Goal: Information Seeking & Learning: Learn about a topic

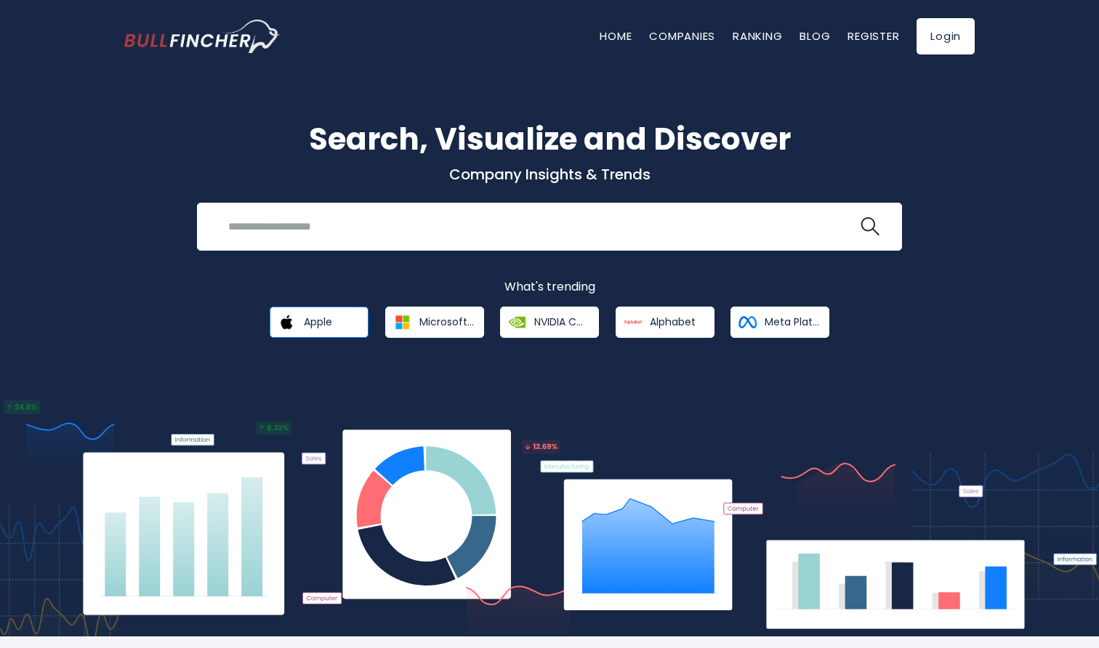
click at [302, 322] on link "Apple" at bounding box center [319, 322] width 99 height 31
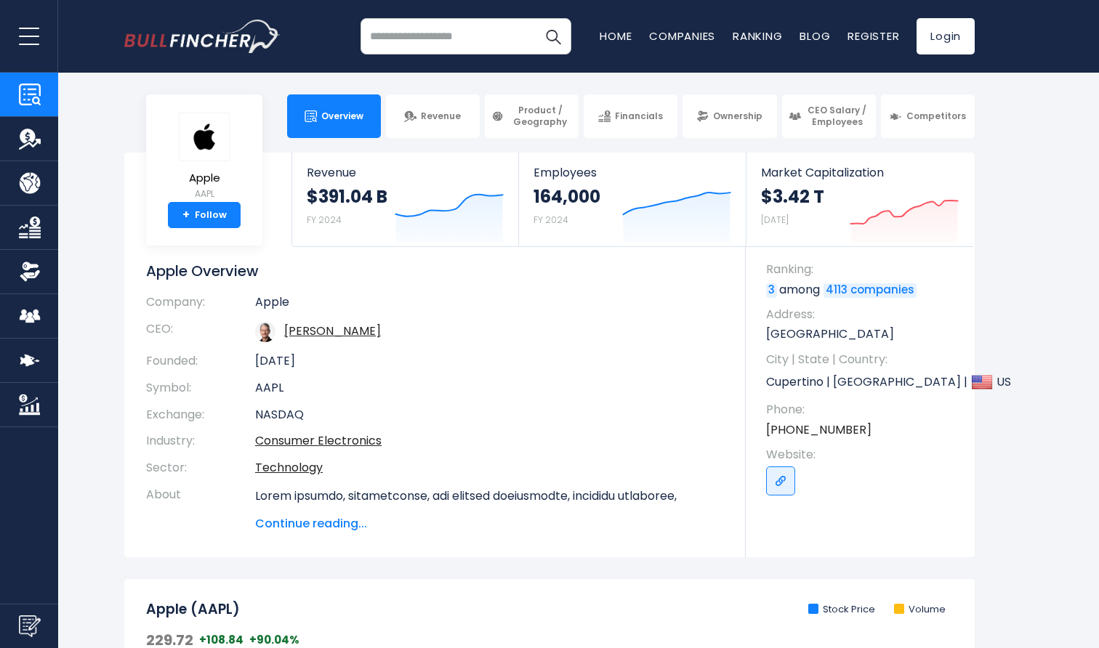
click at [331, 515] on span "Continue reading..." at bounding box center [489, 523] width 469 height 17
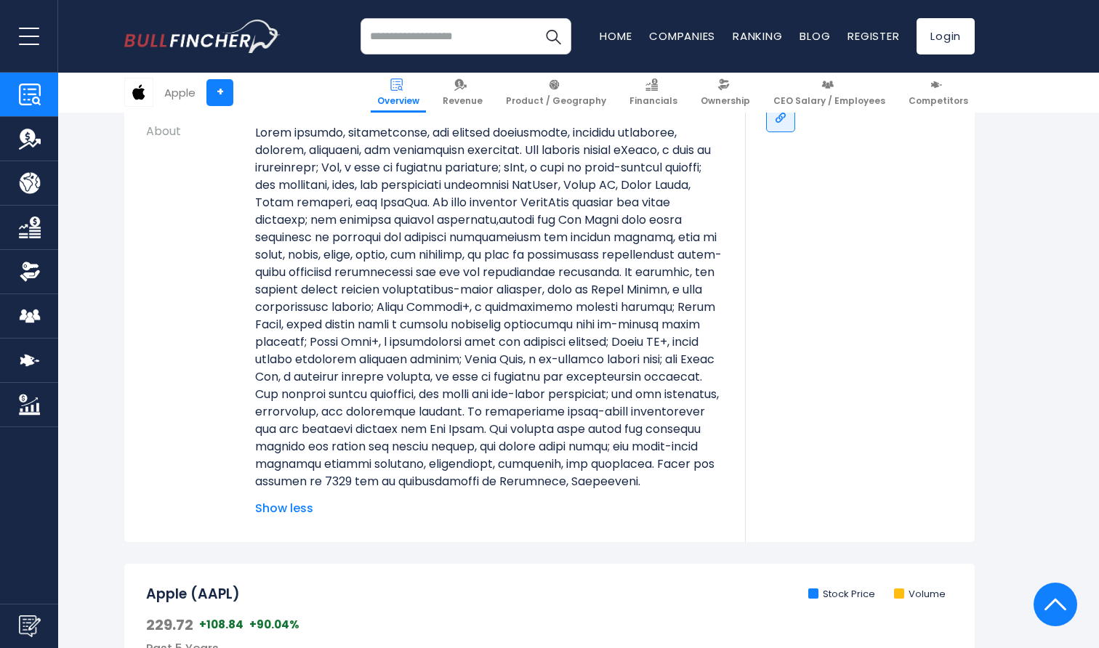
scroll to position [366, 0]
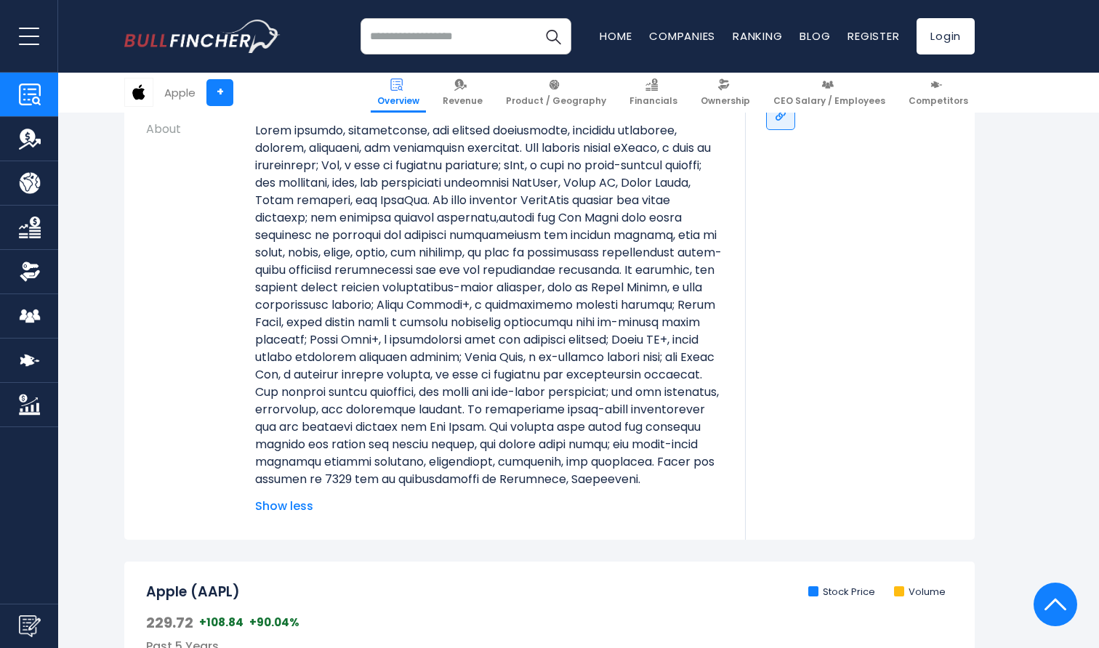
click at [304, 515] on span "Show less" at bounding box center [489, 506] width 469 height 17
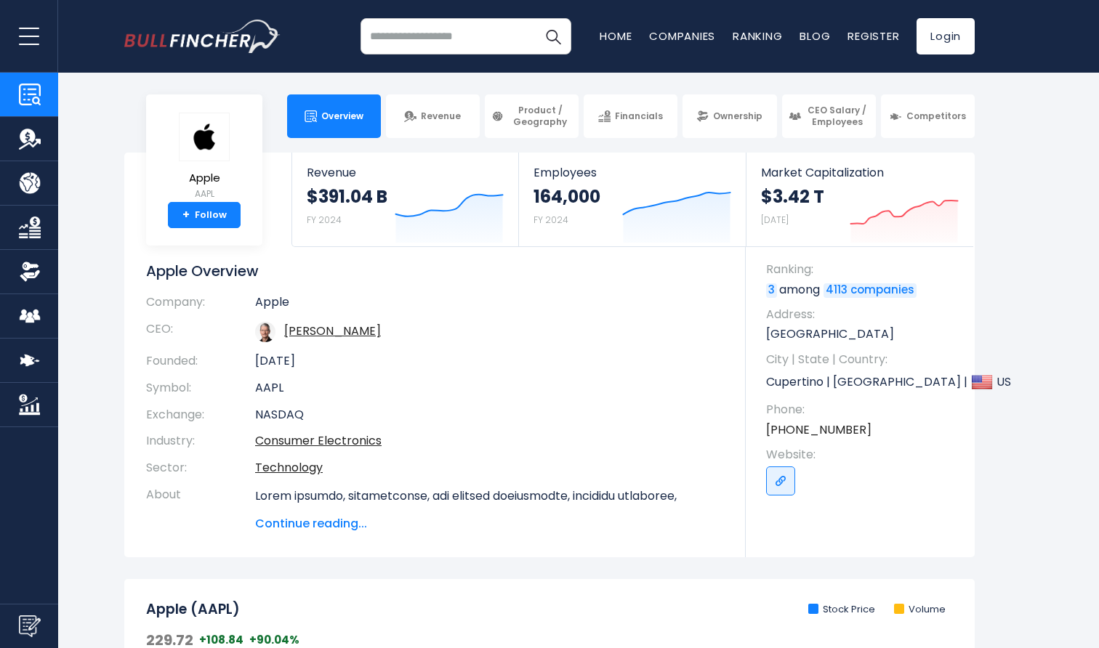
scroll to position [0, 0]
click at [732, 126] on link "Ownership" at bounding box center [730, 117] width 94 height 44
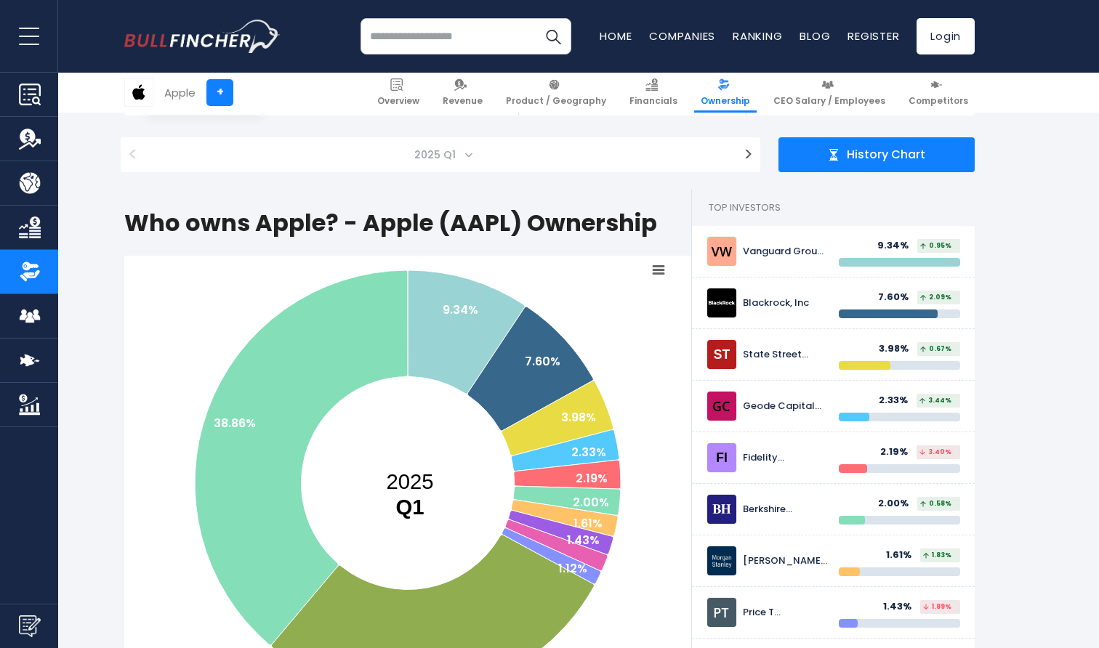
scroll to position [132, 0]
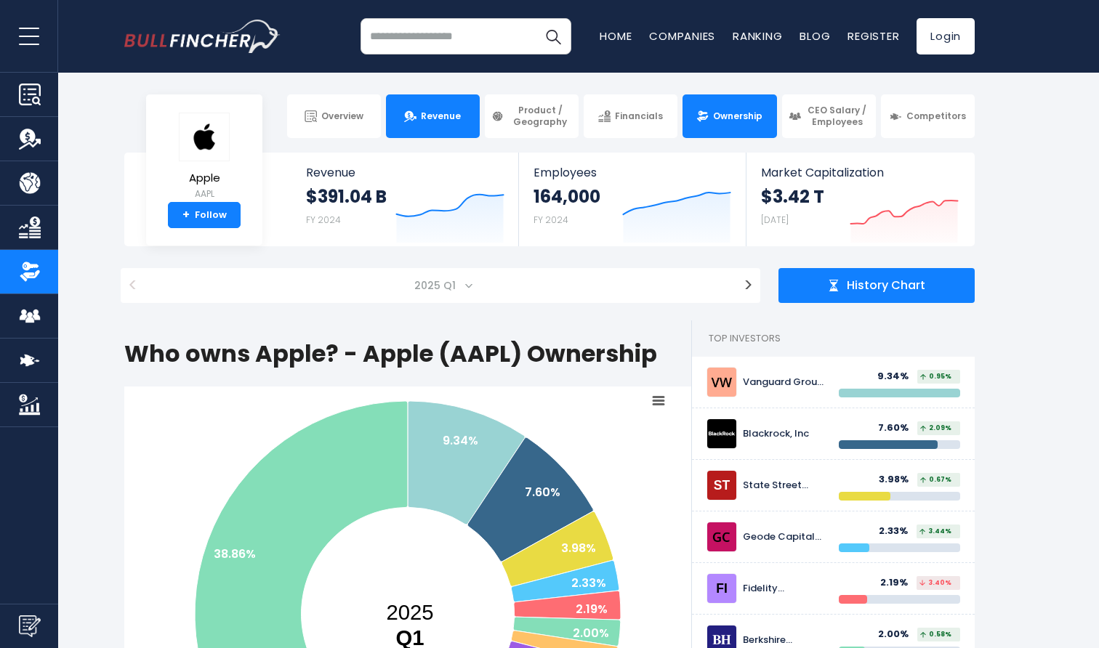
scroll to position [0, 0]
click at [462, 110] on link "Revenue" at bounding box center [433, 117] width 94 height 44
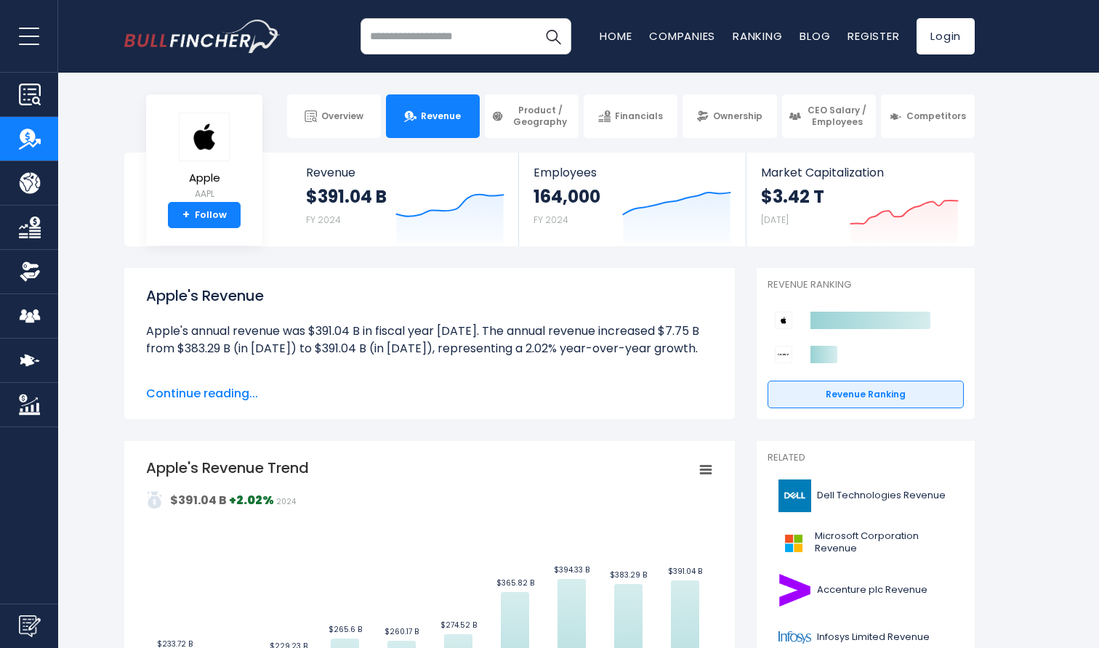
click at [554, 108] on span "Product / Geography" at bounding box center [540, 116] width 64 height 23
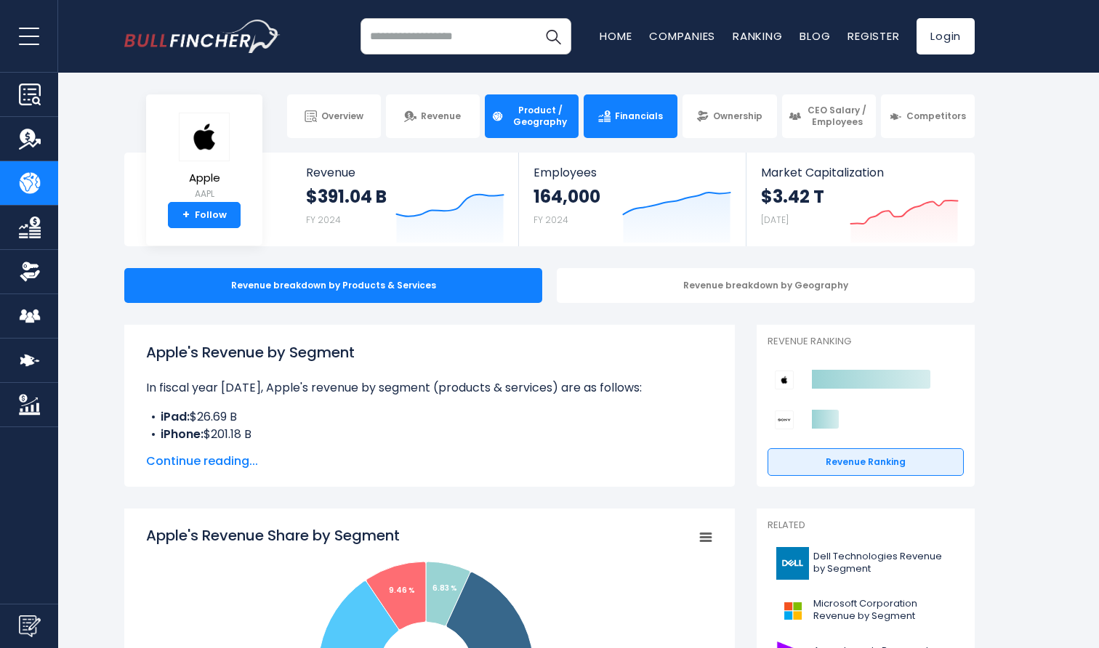
click at [628, 113] on span "Financials" at bounding box center [639, 117] width 48 height 12
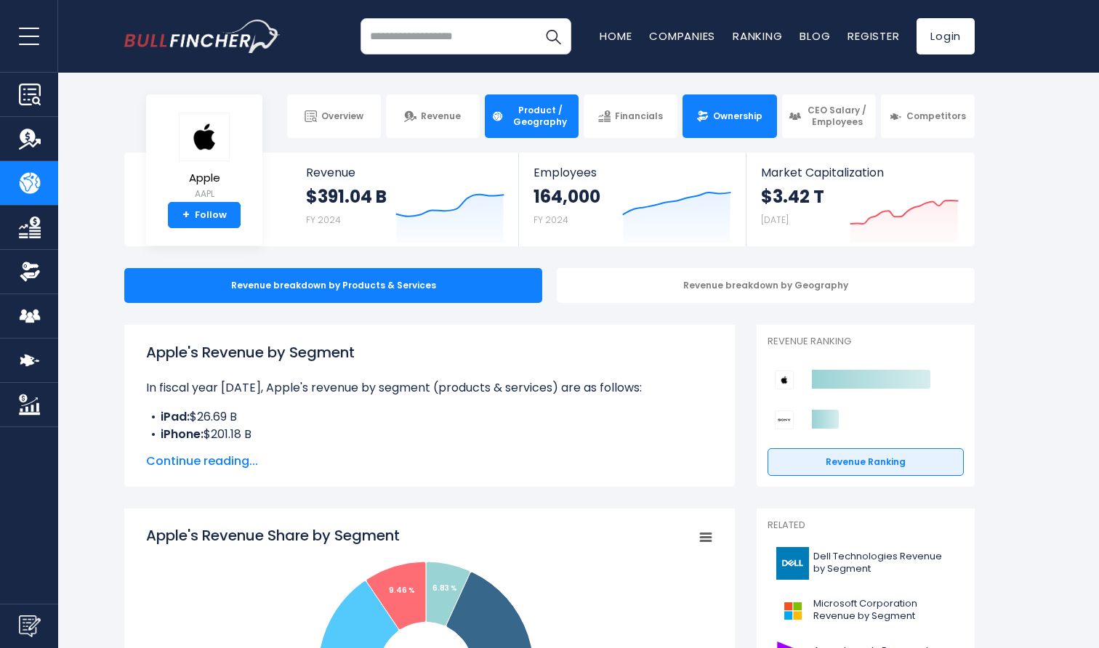
click at [725, 119] on span "Ownership" at bounding box center [737, 117] width 49 height 12
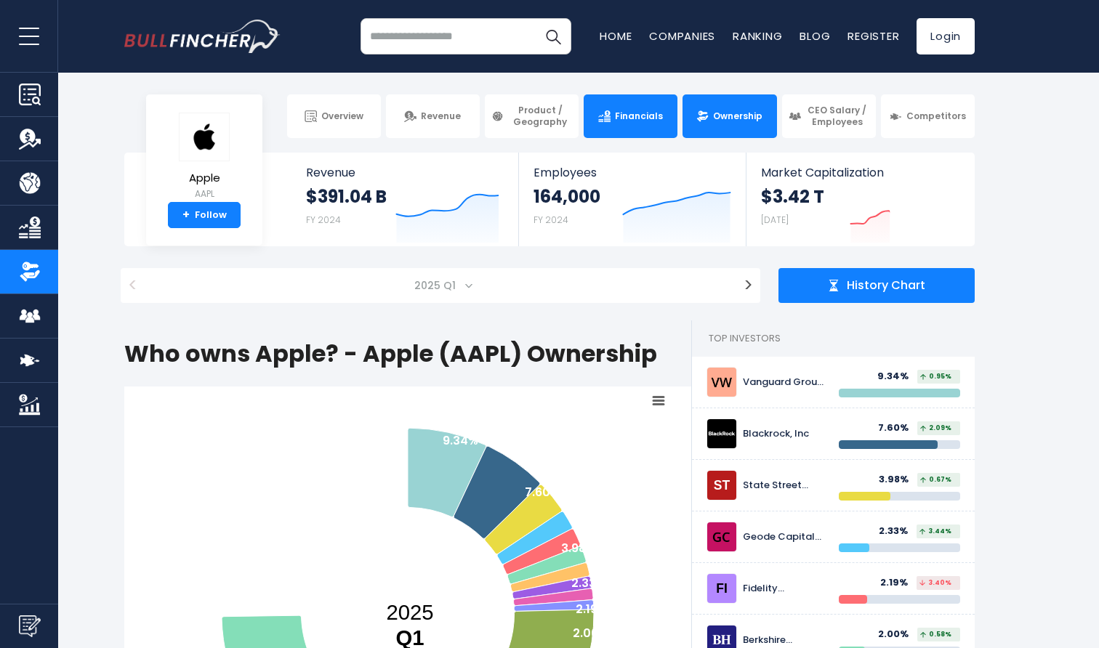
click at [652, 121] on span "Financials" at bounding box center [639, 117] width 48 height 12
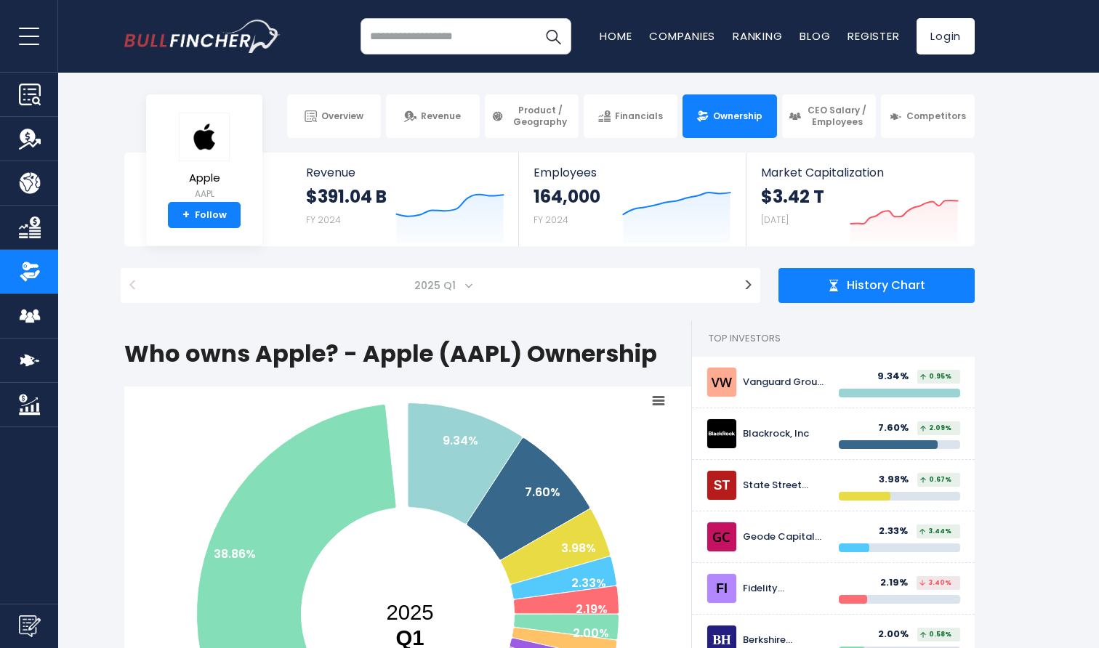
click at [92, 197] on section "Apple AAPL + Follow Revenue $391.04 B FY 2024 Created with Highcharts 12.1.2 Em…" at bounding box center [549, 200] width 1099 height 94
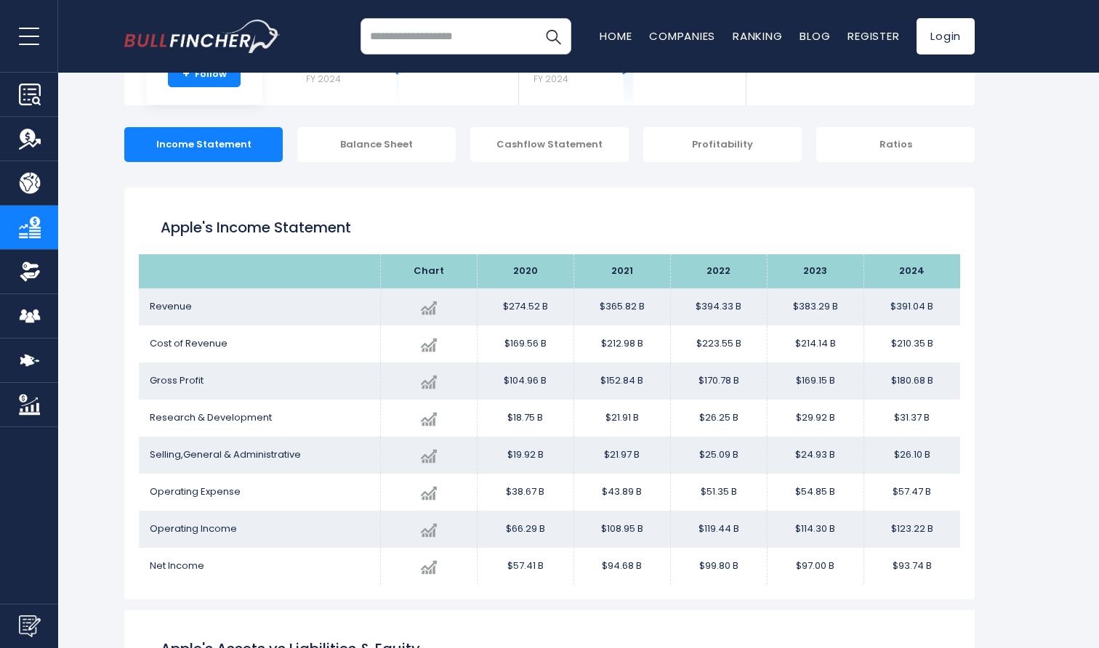
scroll to position [205, 0]
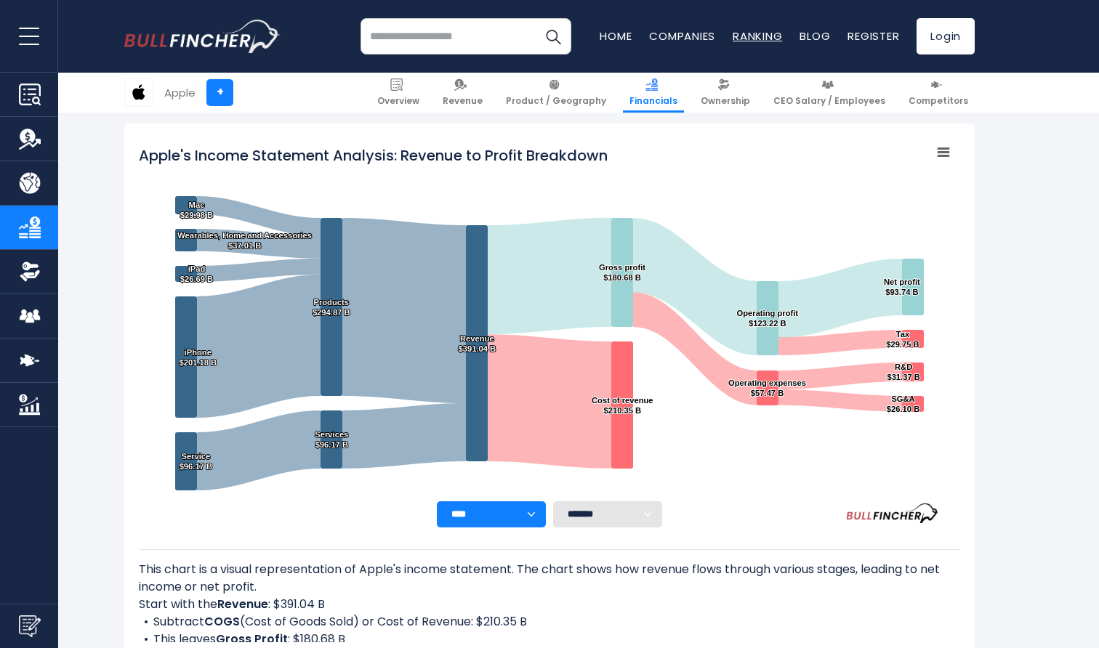
click at [751, 35] on link "Ranking" at bounding box center [757, 35] width 49 height 15
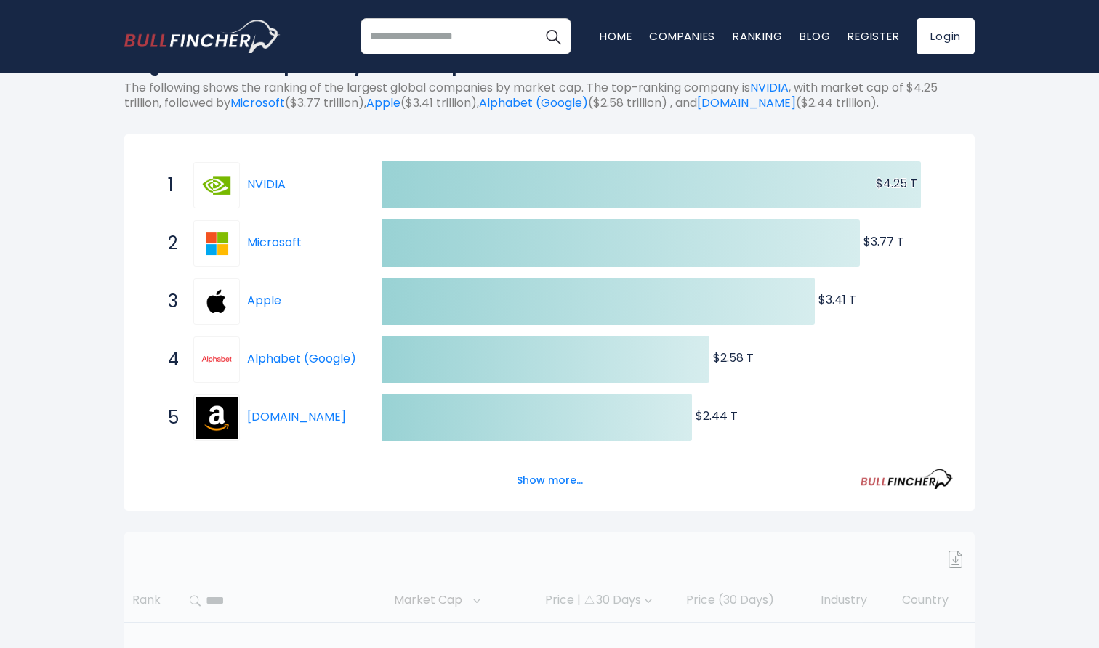
scroll to position [208, 0]
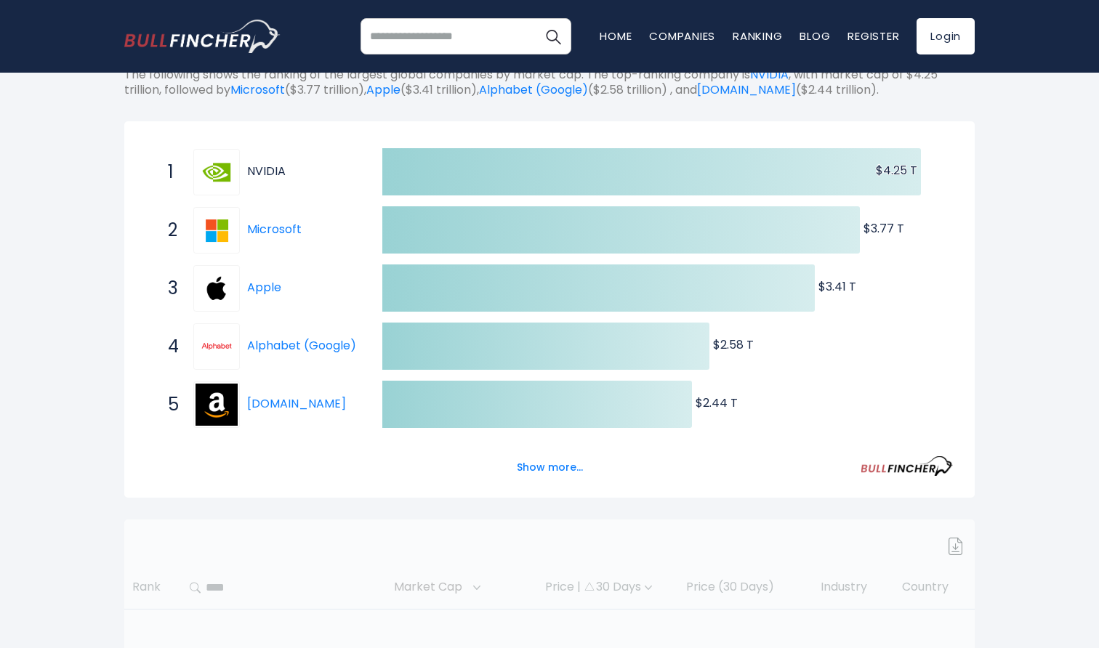
click at [274, 168] on link "NVIDIA" at bounding box center [266, 171] width 39 height 17
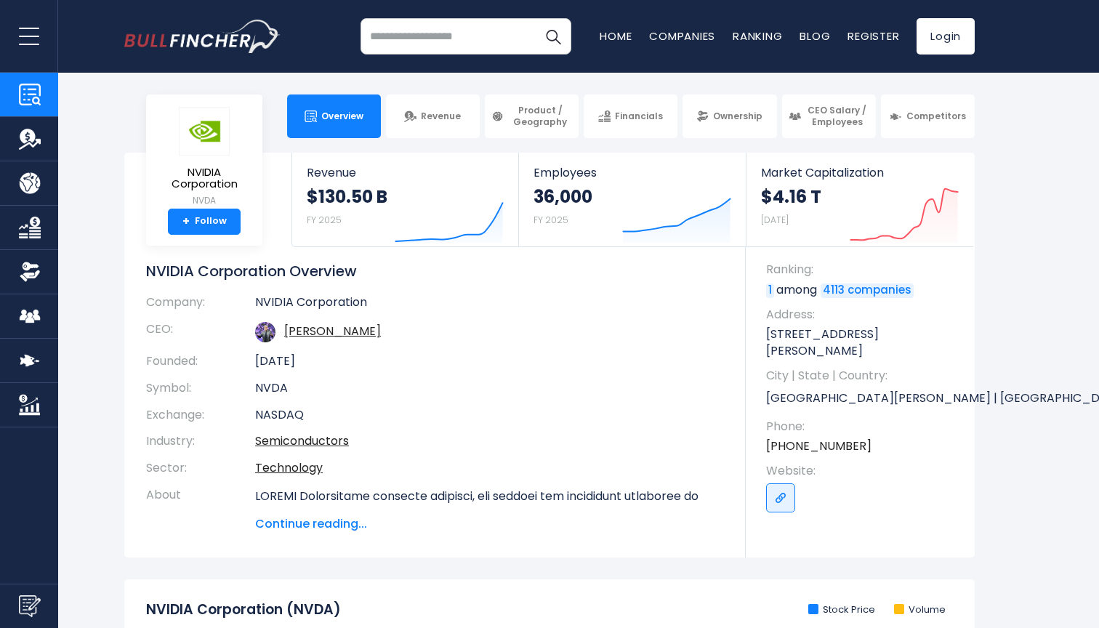
click at [921, 121] on span "Competitors" at bounding box center [937, 117] width 60 height 12
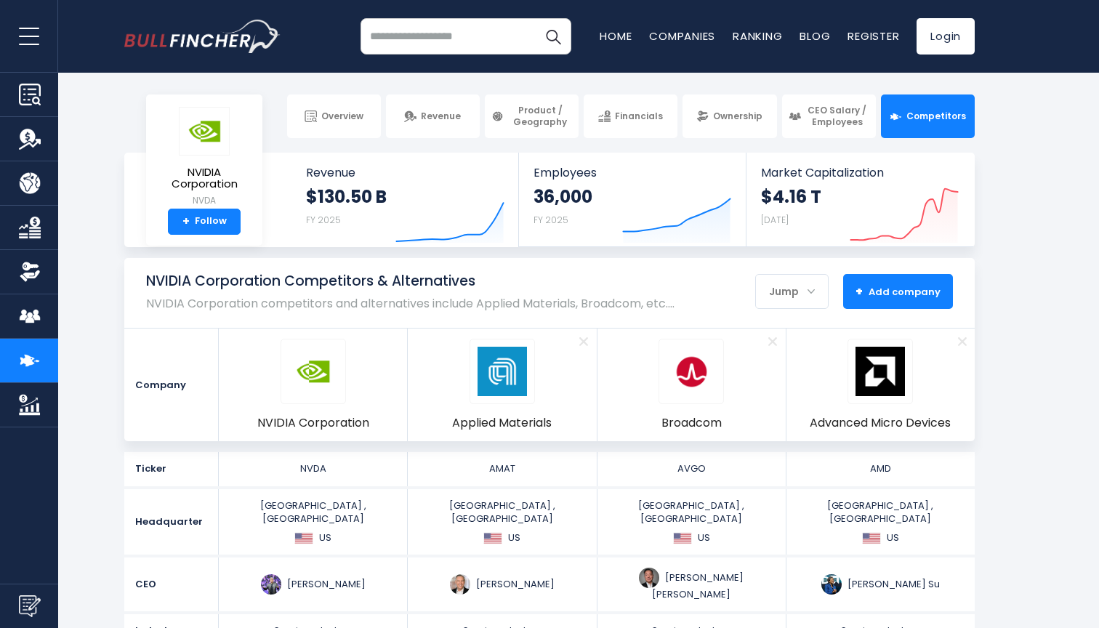
click at [92, 193] on section "NVIDIA Corporation NVDA + Follow Revenue $130.50 B FY 2025 Created with Highcha…" at bounding box center [549, 200] width 1099 height 95
click at [737, 113] on span "Ownership" at bounding box center [737, 117] width 49 height 12
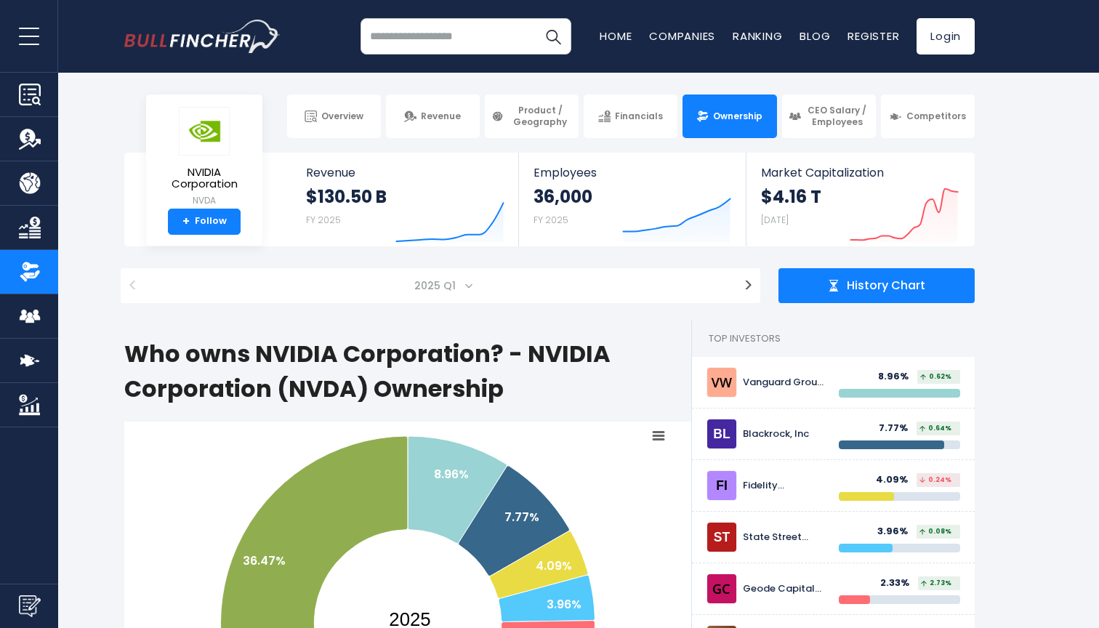
click at [474, 33] on input "search" at bounding box center [466, 36] width 211 height 36
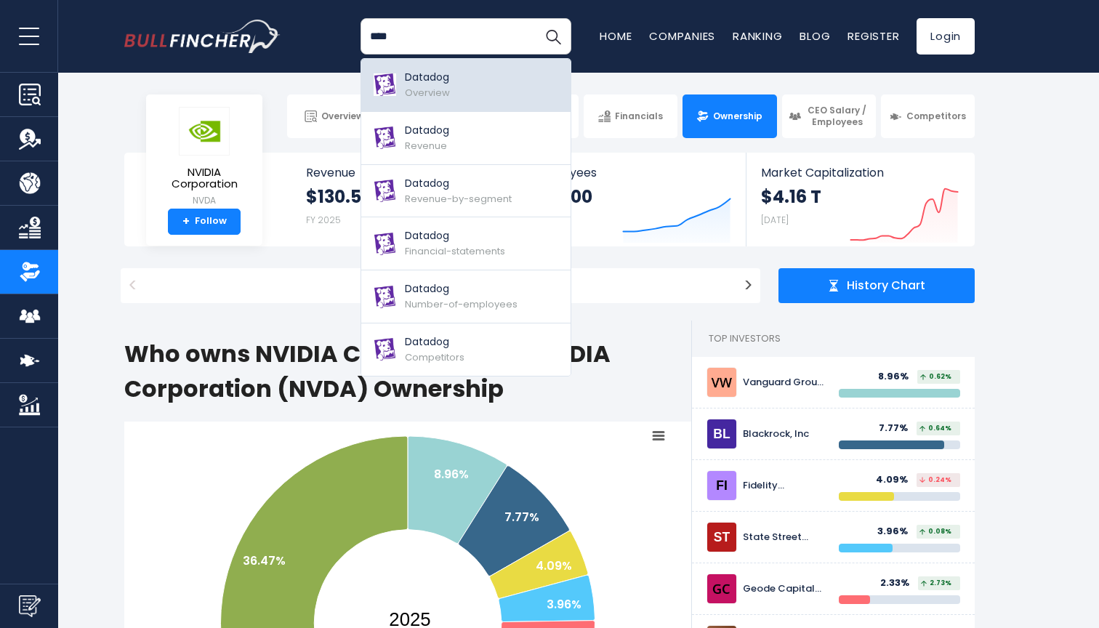
type input "****"
click at [473, 79] on link "Datadog Overview" at bounding box center [465, 85] width 209 height 53
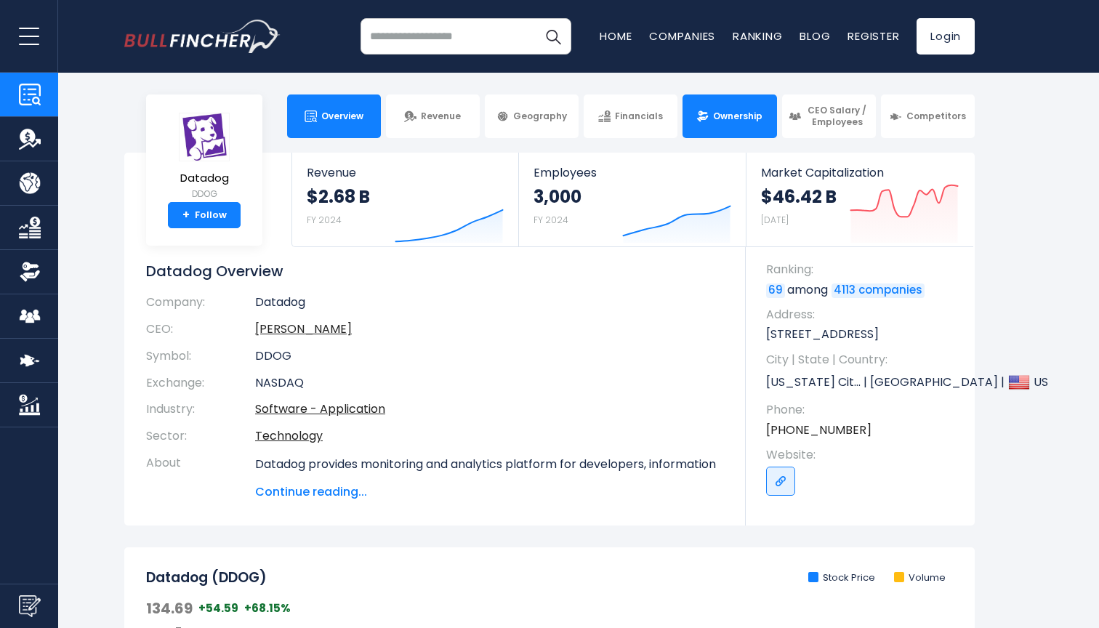
click at [741, 127] on link "Ownership" at bounding box center [730, 117] width 94 height 44
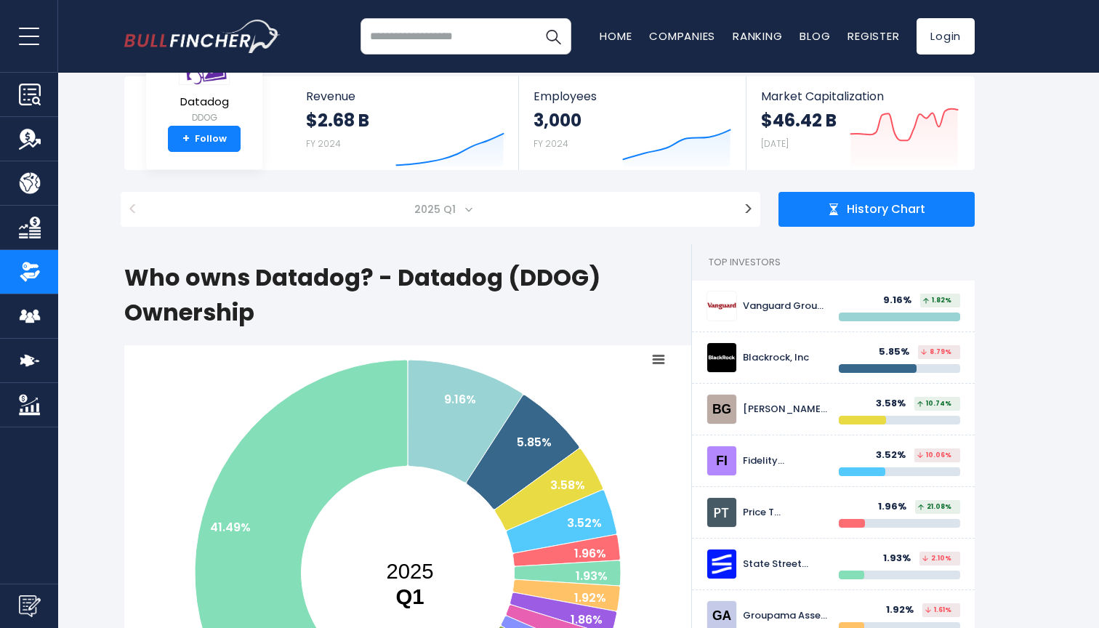
scroll to position [79, 0]
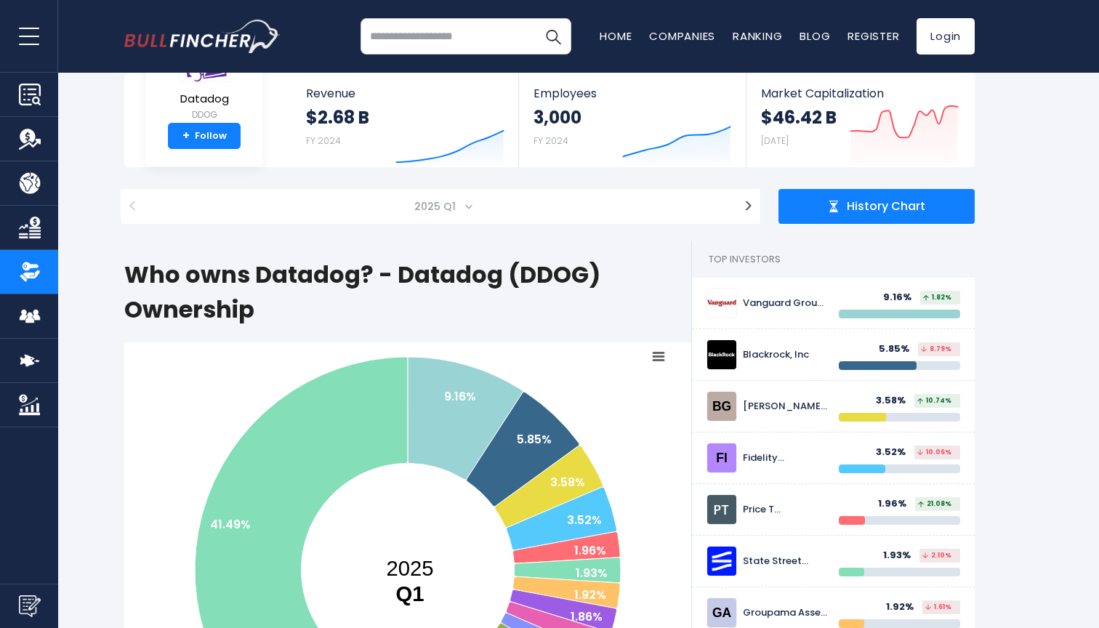
click at [456, 196] on span "2025 Q1" at bounding box center [437, 206] width 56 height 20
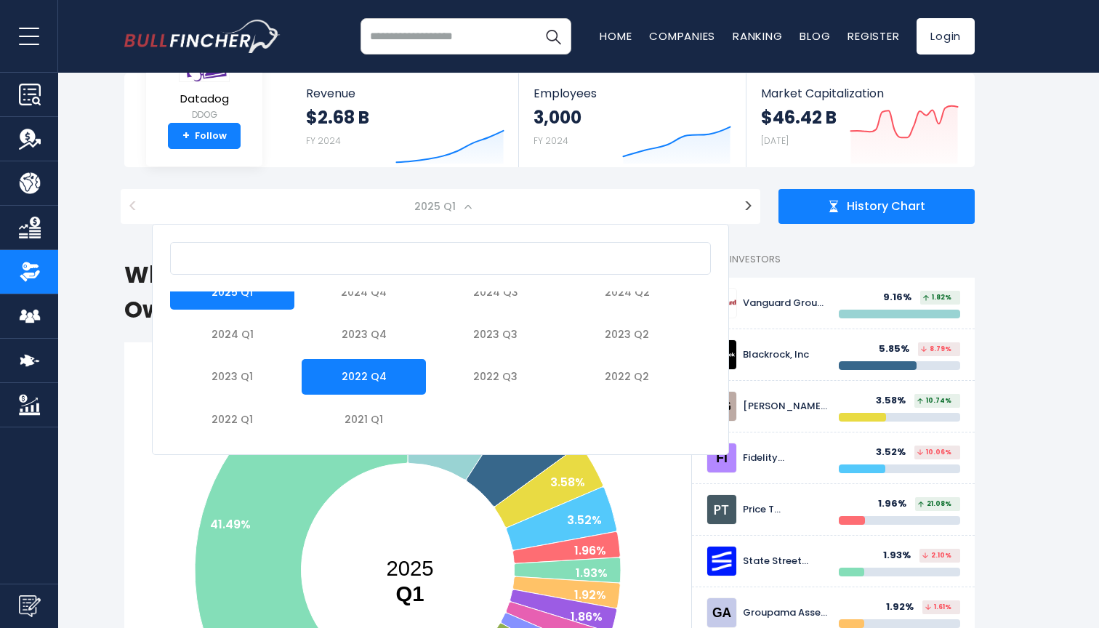
scroll to position [16, 0]
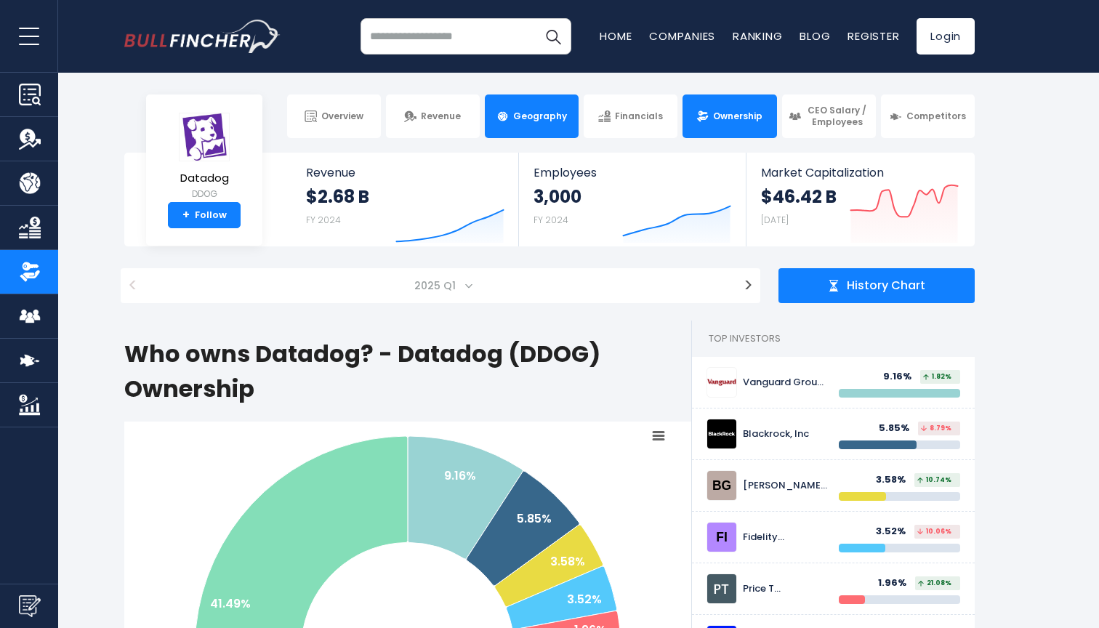
scroll to position [0, 0]
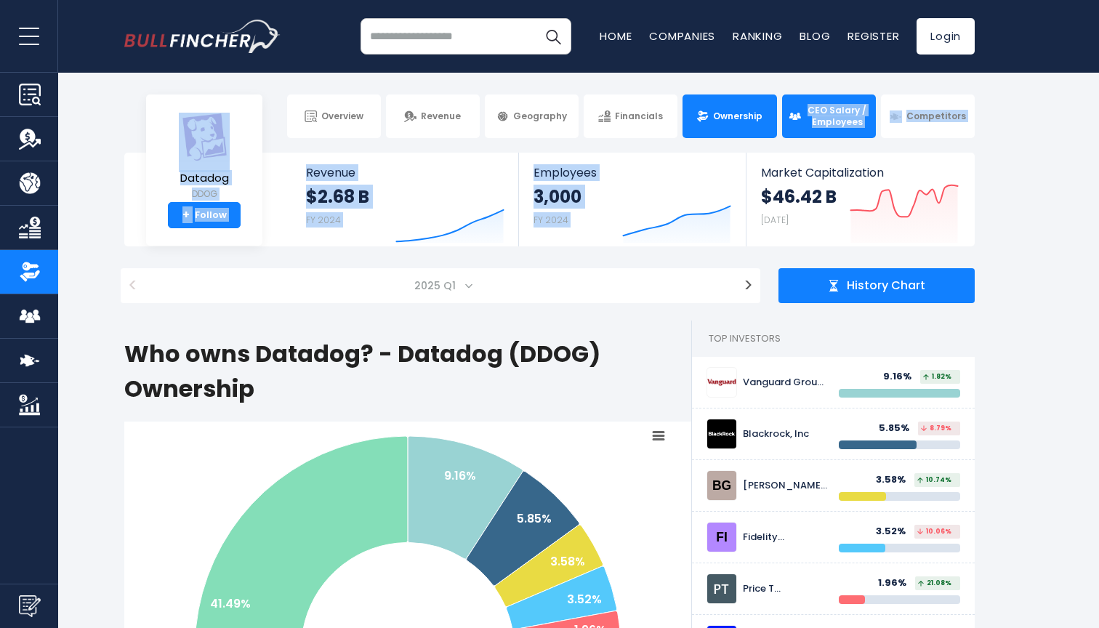
drag, startPoint x: 885, startPoint y: 54, endPoint x: 815, endPoint y: 97, distance: 81.9
click at [815, 97] on body "Overview Revenue Geography" at bounding box center [549, 314] width 1099 height 628
click at [764, 74] on body "Overview Revenue Geography" at bounding box center [549, 314] width 1099 height 628
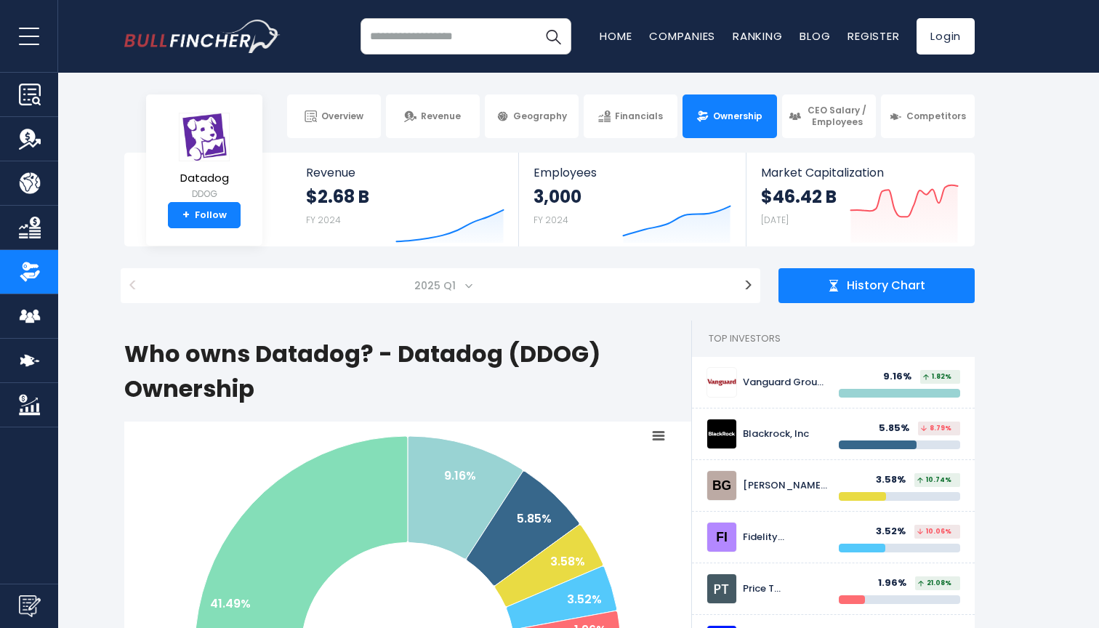
click at [629, 117] on span "Financials" at bounding box center [639, 117] width 48 height 12
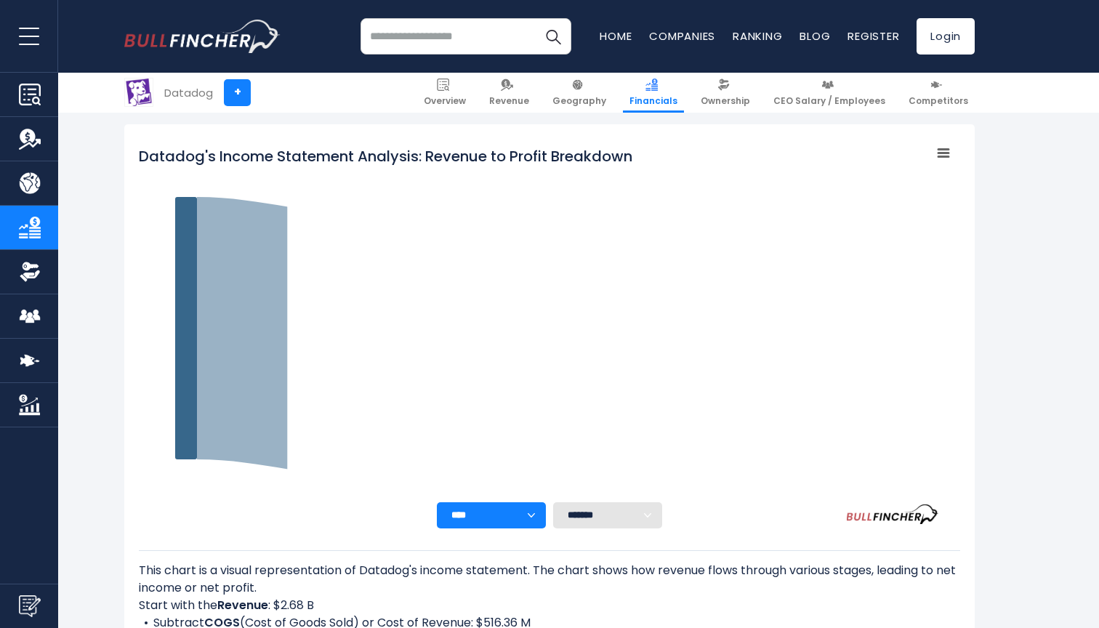
scroll to position [205, 0]
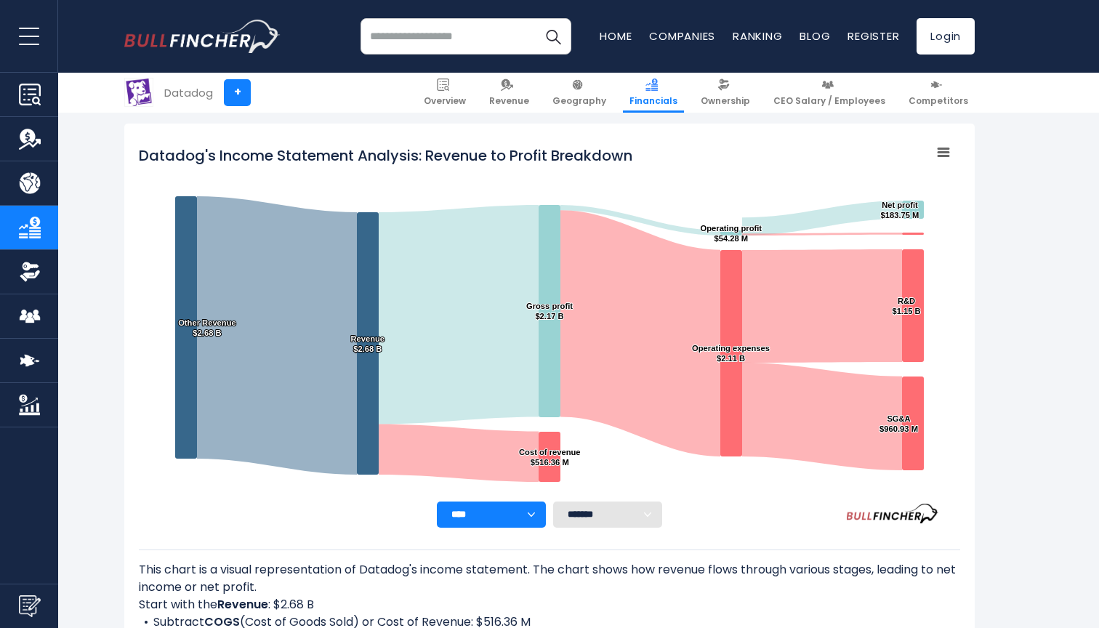
click at [451, 84] on link "Overview" at bounding box center [444, 93] width 55 height 40
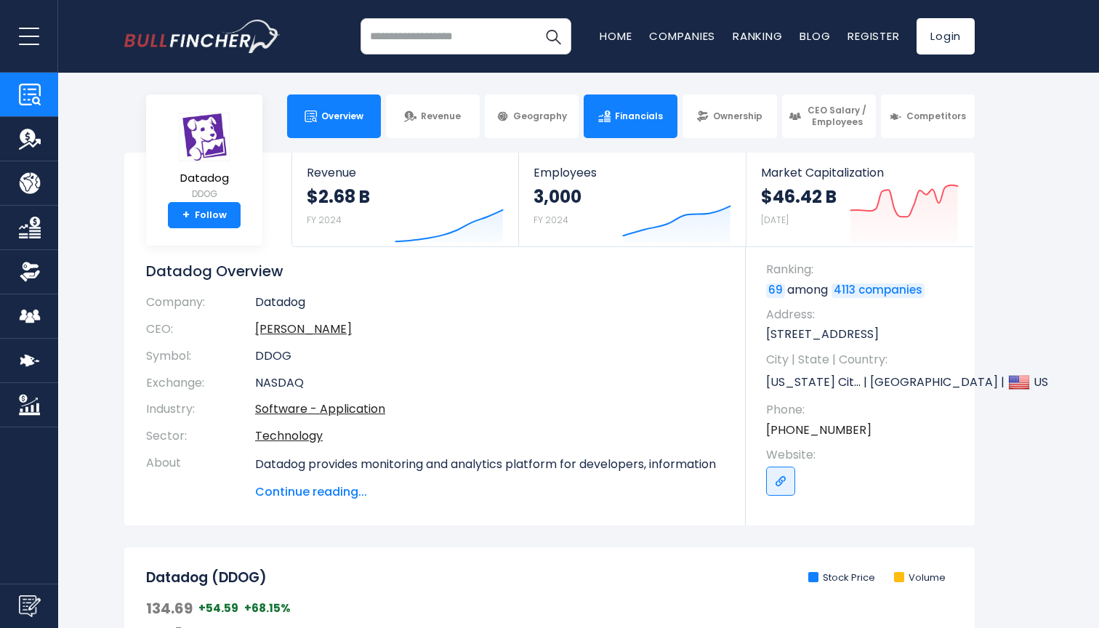
click at [639, 130] on link "Financials" at bounding box center [631, 117] width 94 height 44
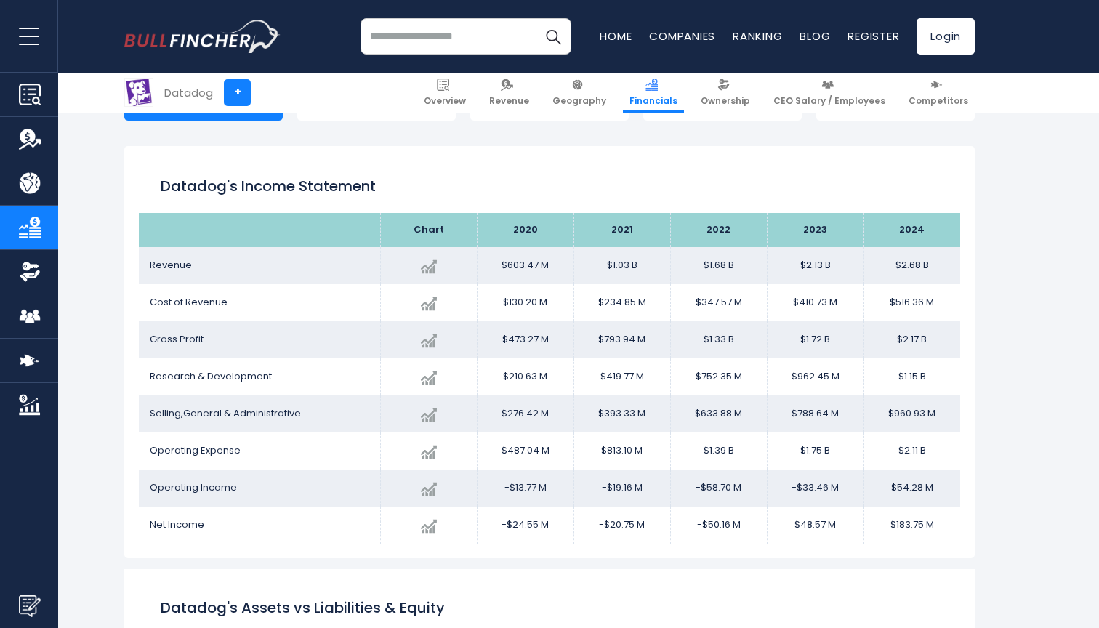
scroll to position [205, 0]
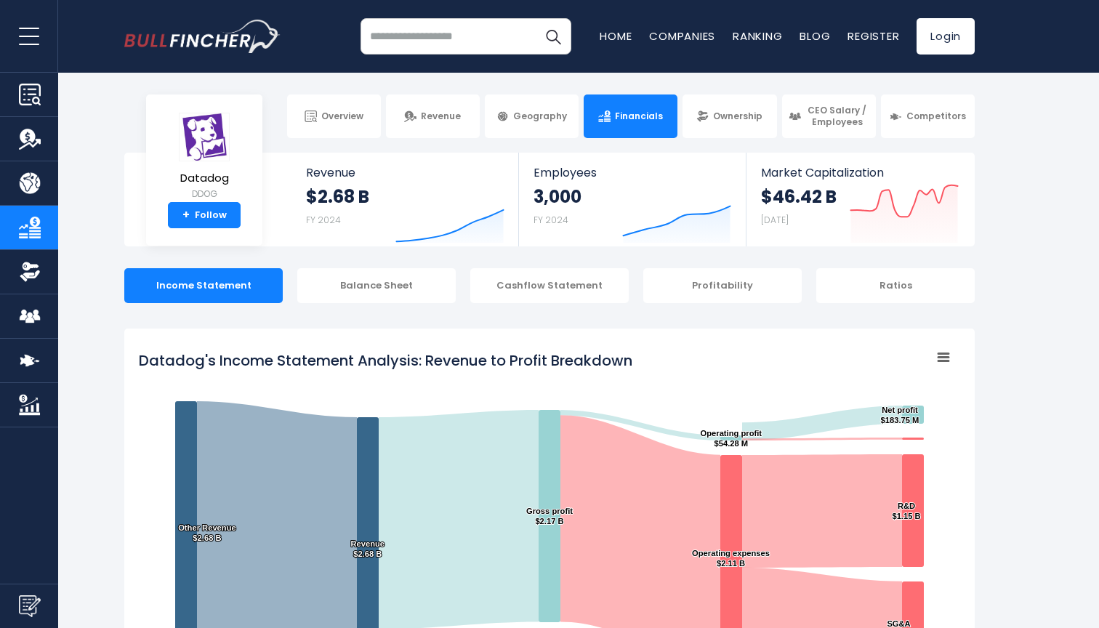
scroll to position [0, 0]
click at [273, 141] on body "Overview Revenue Geography" at bounding box center [549, 314] width 1099 height 628
click at [704, 116] on img at bounding box center [702, 117] width 12 height 12
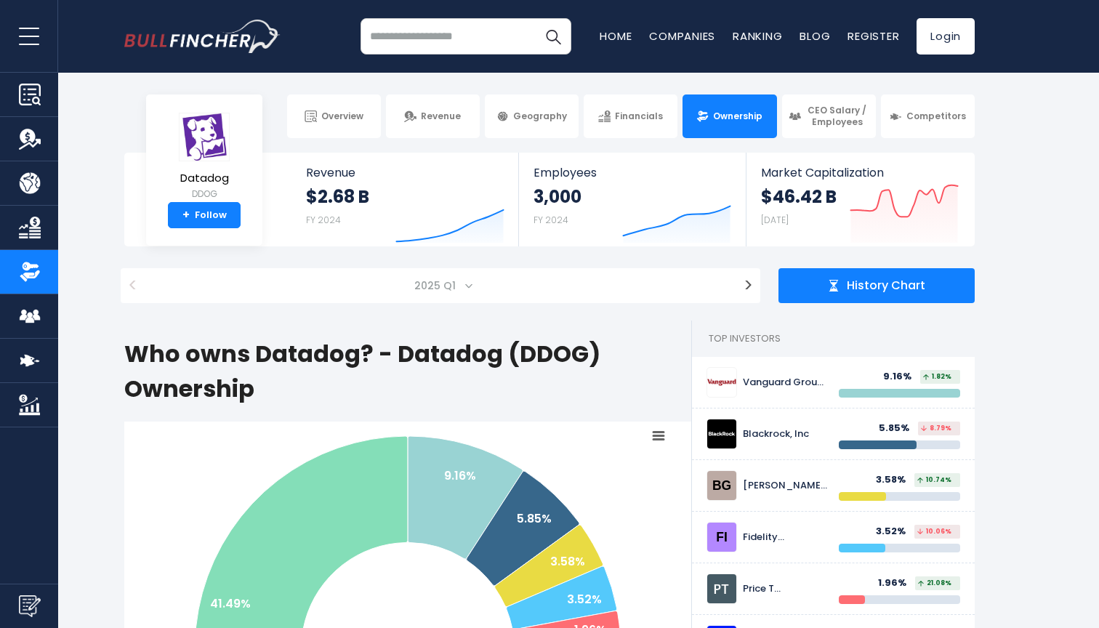
click at [275, 118] on div "Overview Revenue Geography Financials Ownership" at bounding box center [549, 117] width 851 height 44
click at [274, 121] on div "Overview Revenue Geography Financials Ownership" at bounding box center [549, 117] width 851 height 44
click at [338, 115] on span "Overview" at bounding box center [342, 117] width 42 height 12
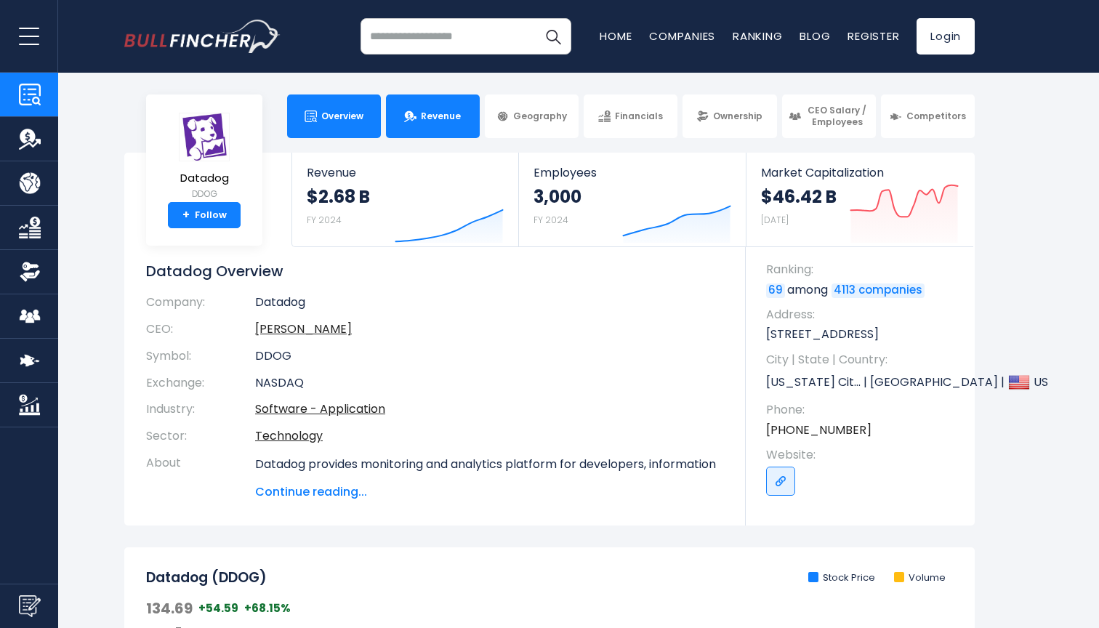
click at [434, 120] on span "Revenue" at bounding box center [441, 117] width 40 height 12
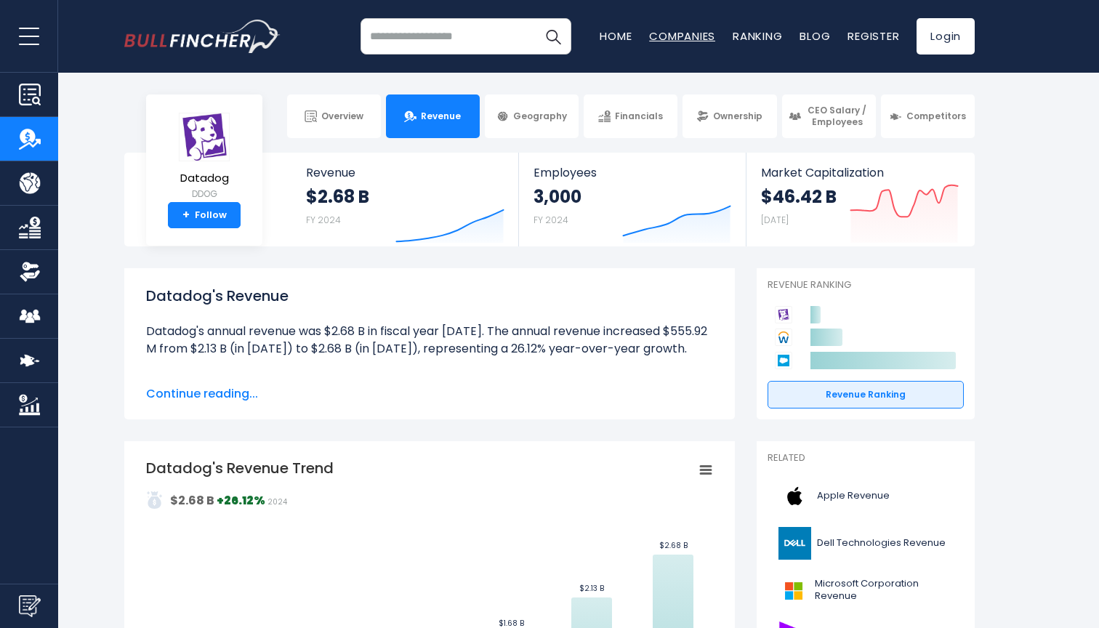
click at [692, 33] on link "Companies" at bounding box center [682, 35] width 66 height 15
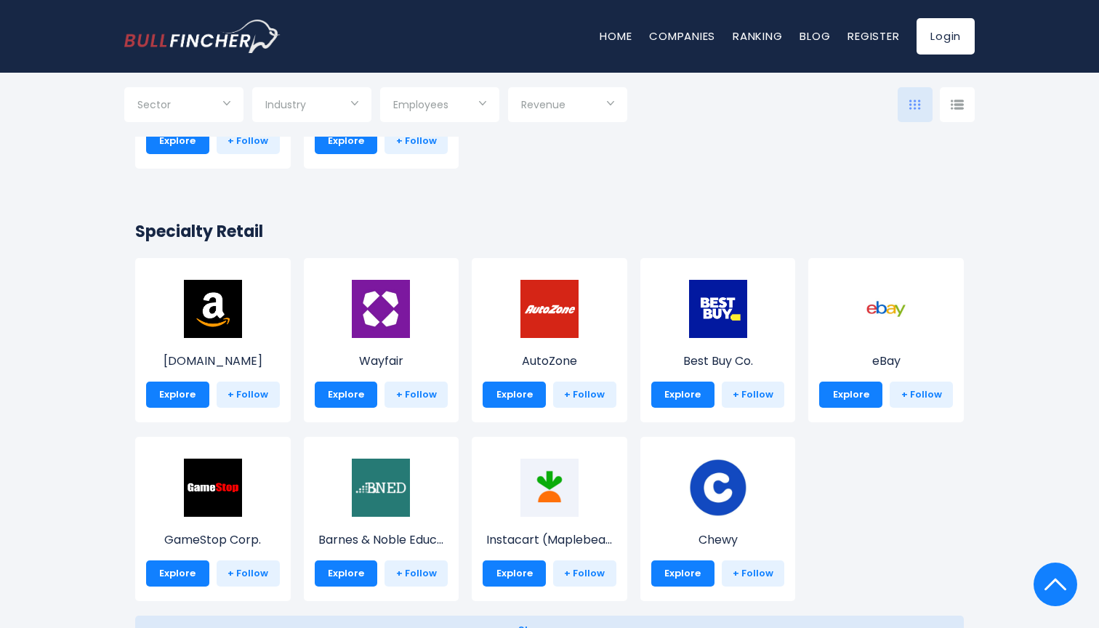
scroll to position [316, 0]
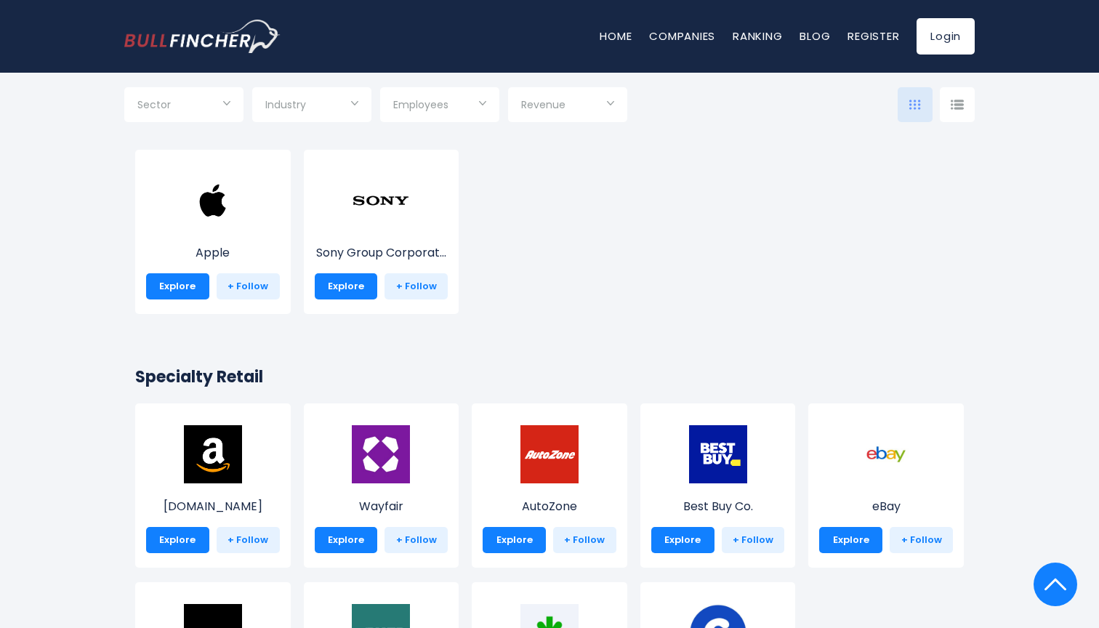
click at [957, 99] on div at bounding box center [957, 104] width 35 height 35
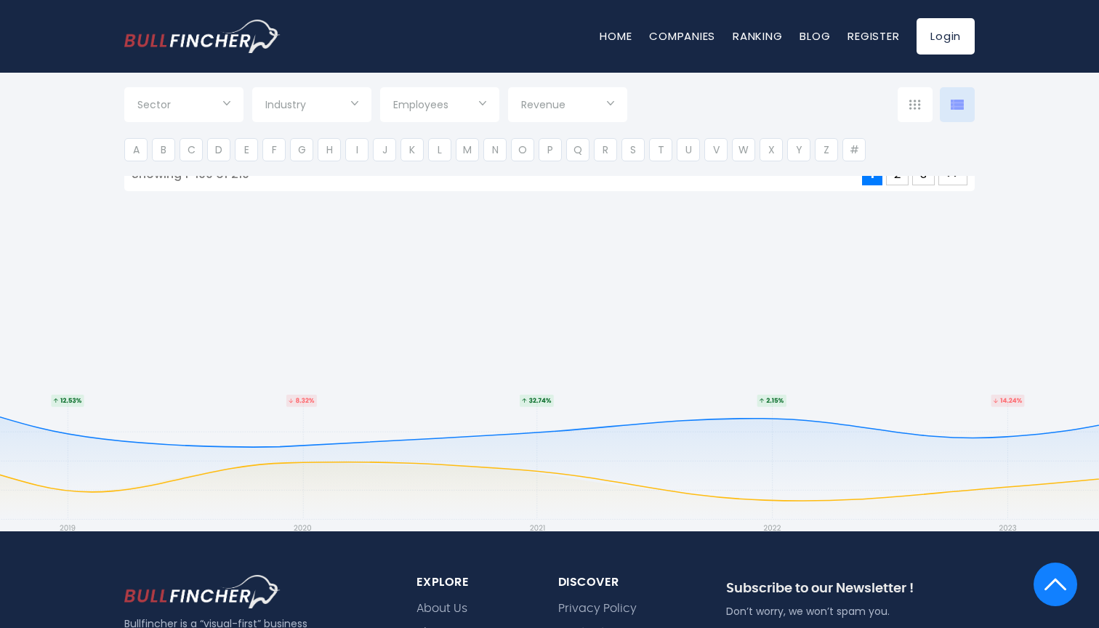
scroll to position [6619, 0]
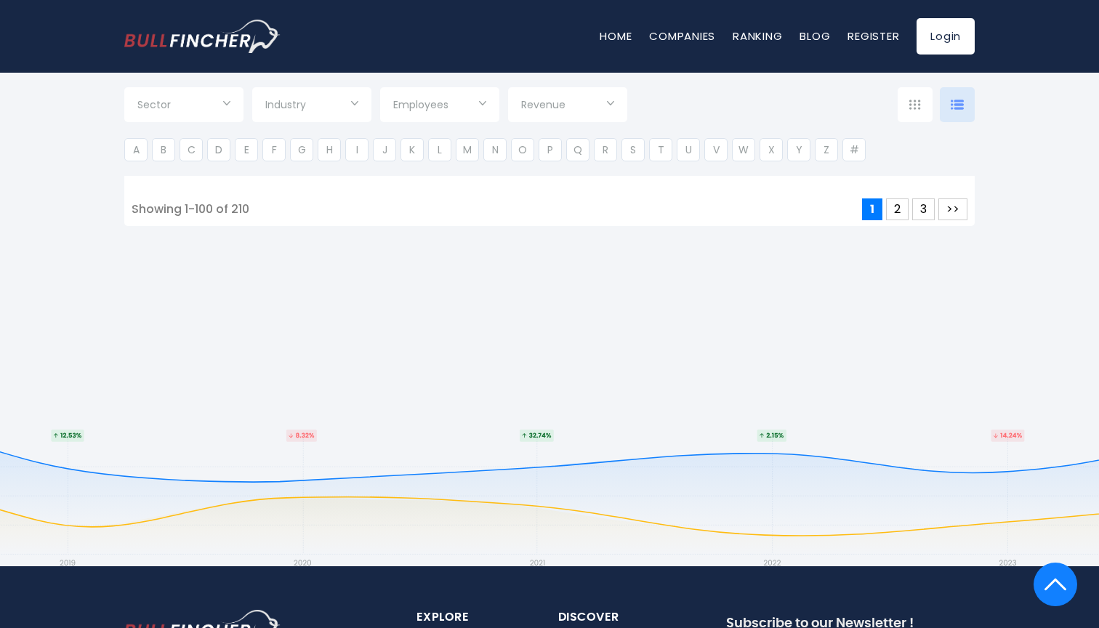
click at [245, 208] on div "Showing 1-100 of 210" at bounding box center [191, 209] width 118 height 15
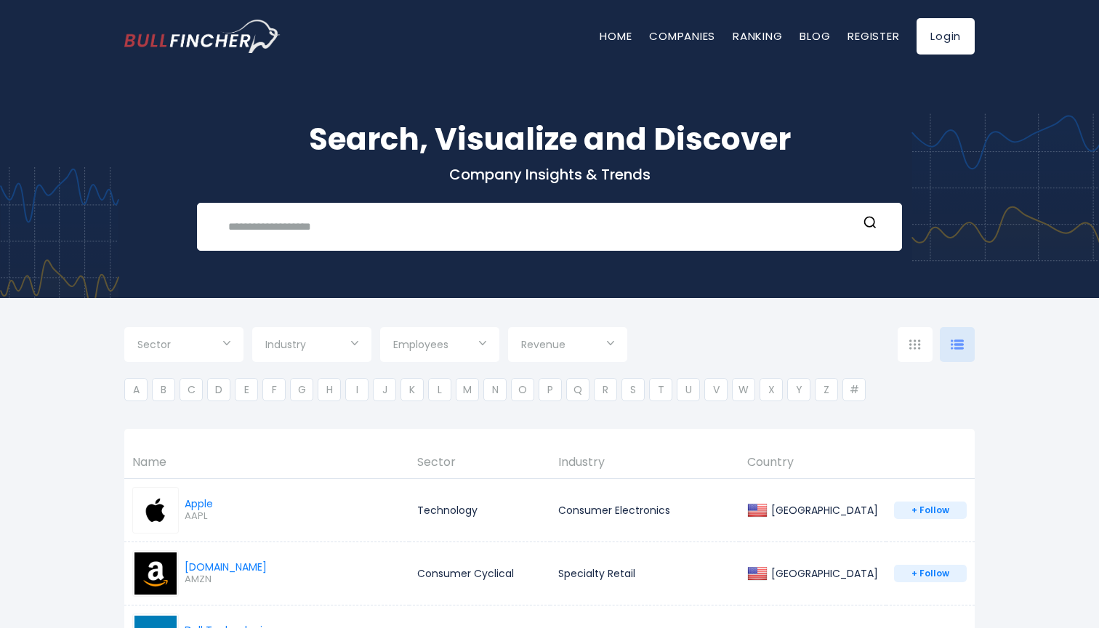
scroll to position [0, 0]
click at [763, 37] on link "Ranking" at bounding box center [757, 35] width 49 height 15
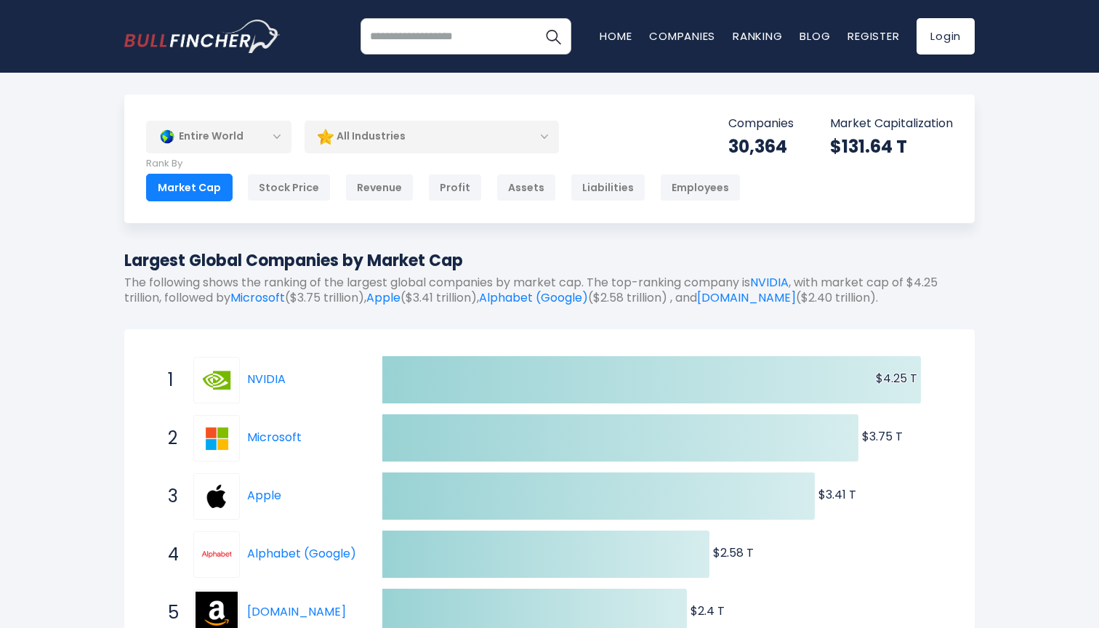
click at [481, 138] on div "All Industries" at bounding box center [432, 136] width 254 height 33
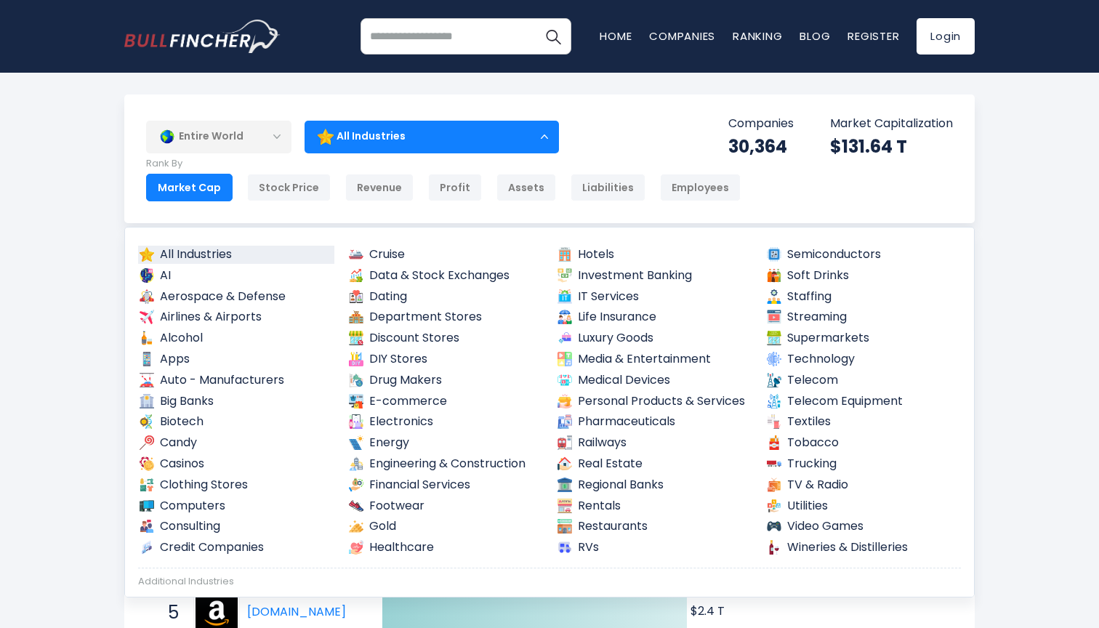
click at [443, 138] on div "All Industries" at bounding box center [432, 136] width 254 height 33
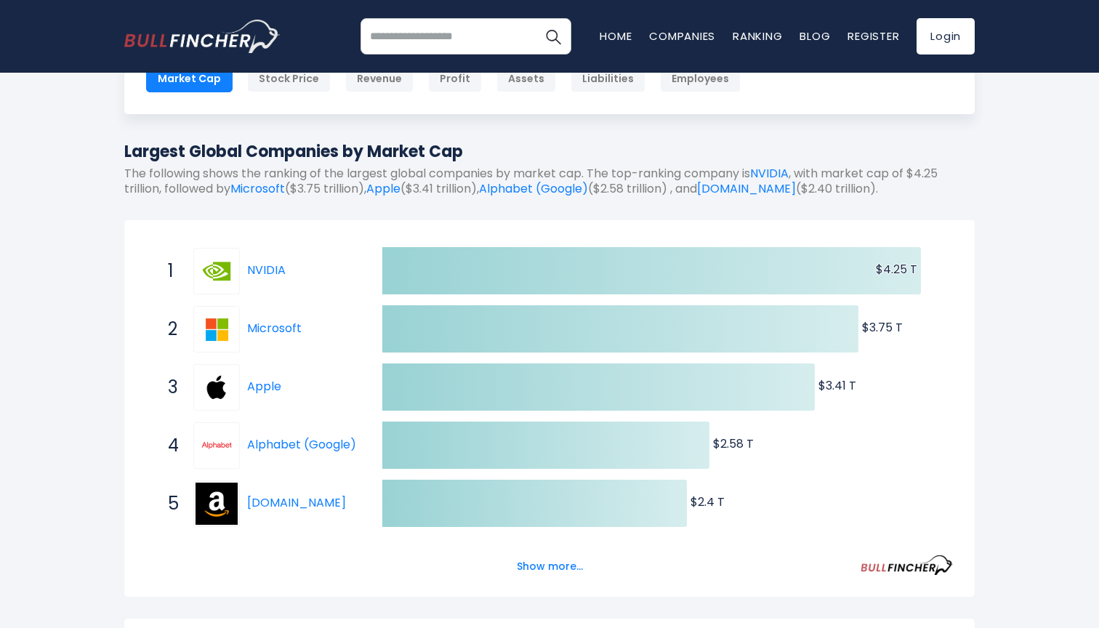
scroll to position [169, 0]
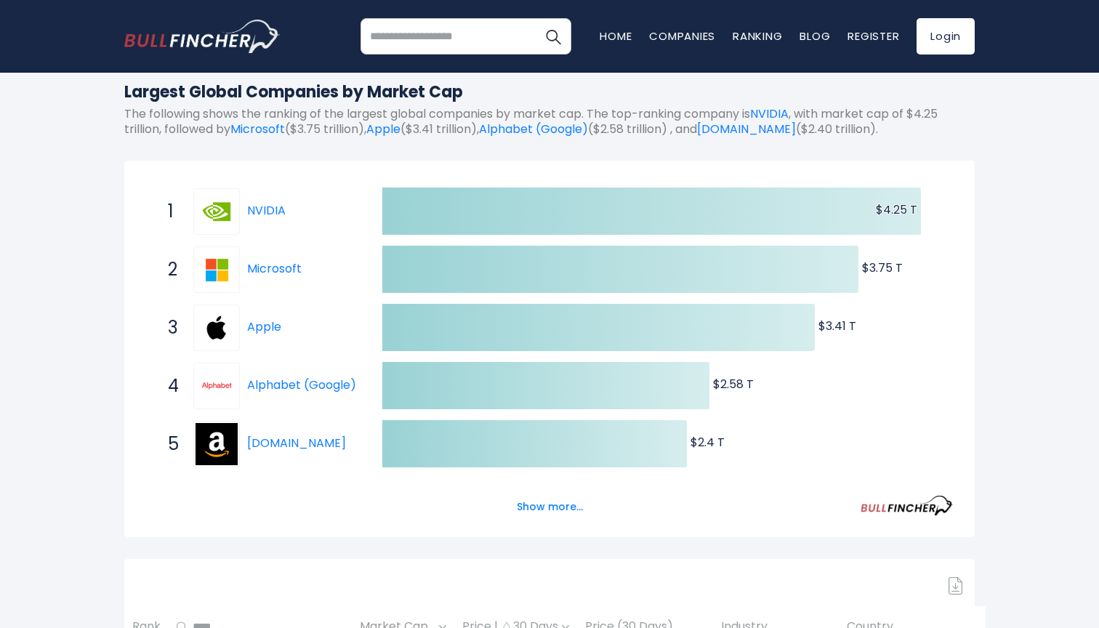
click at [269, 325] on link "Apple" at bounding box center [264, 326] width 34 height 17
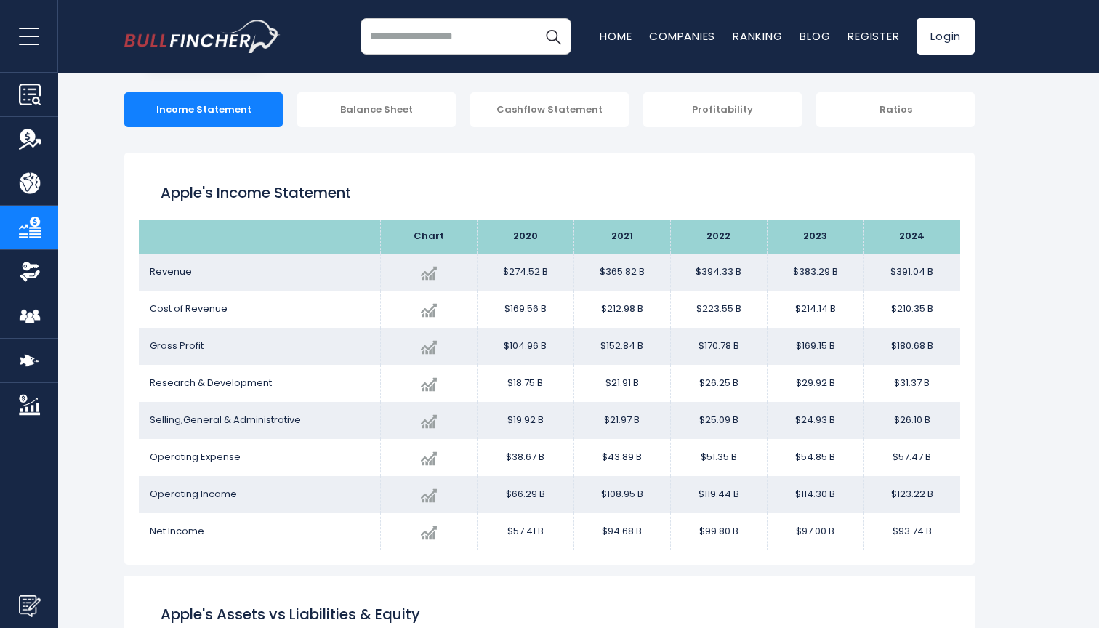
scroll to position [205, 0]
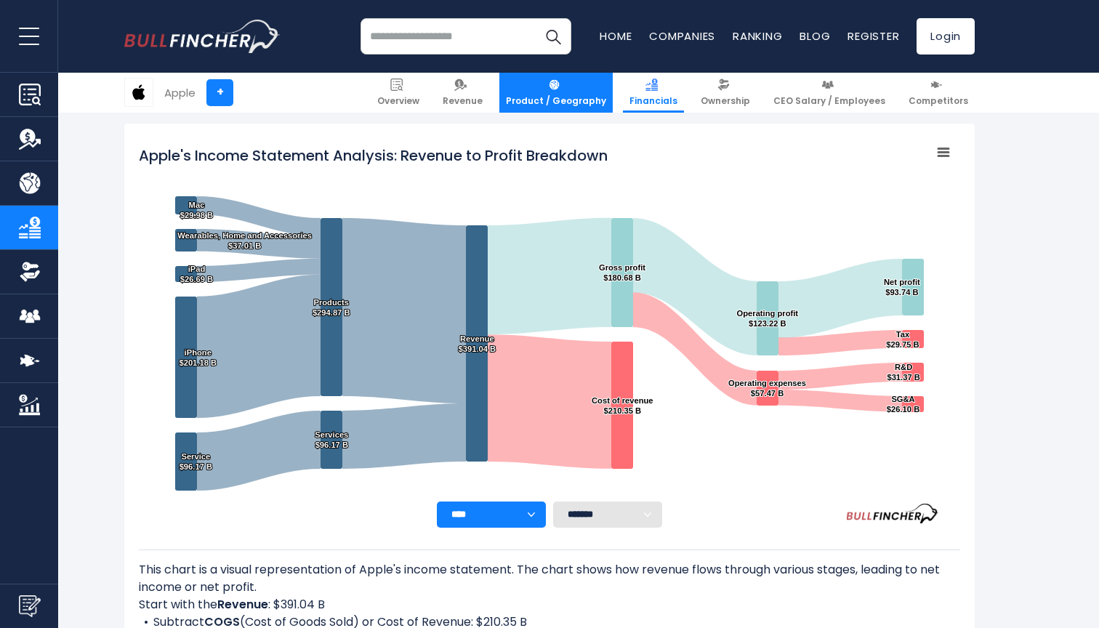
click at [587, 104] on span "Product / Geography" at bounding box center [556, 101] width 100 height 12
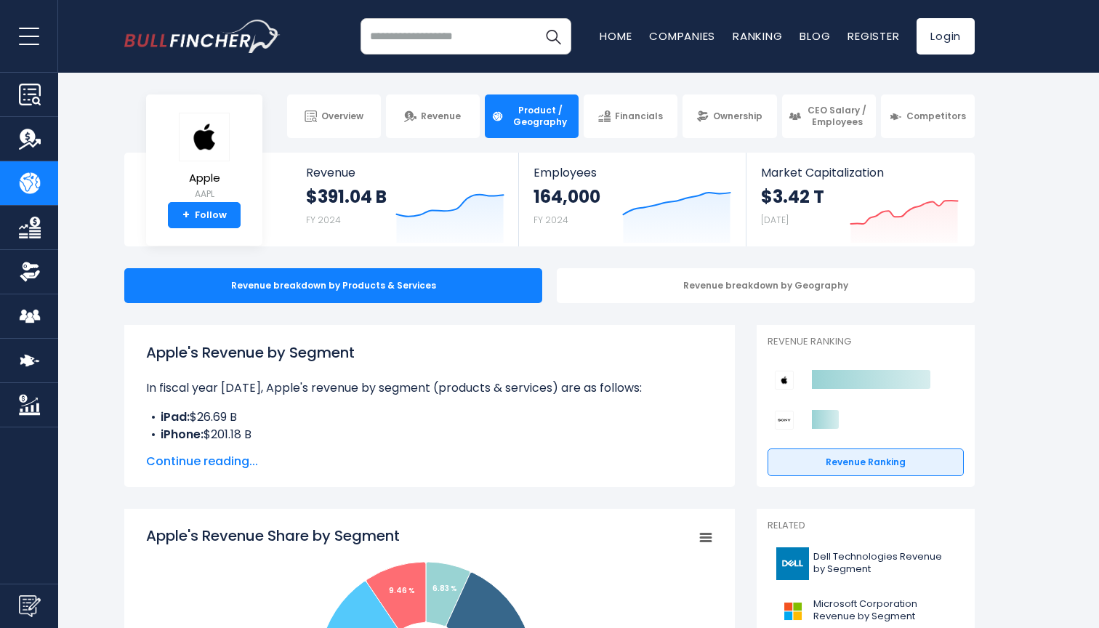
click at [32, 89] on img "Company Overview" at bounding box center [30, 95] width 22 height 22
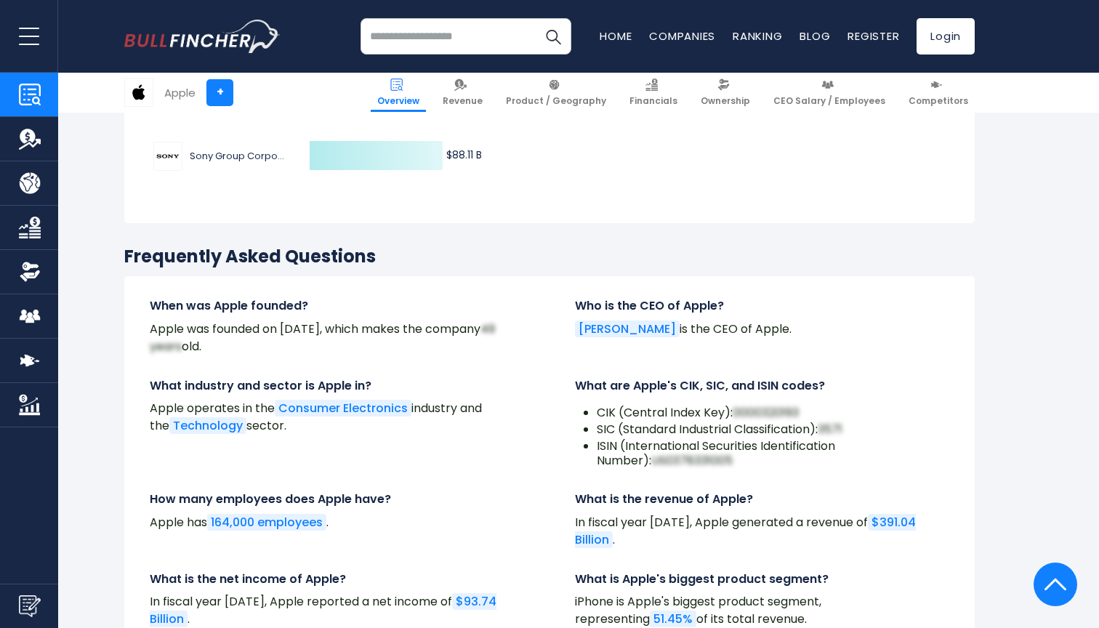
scroll to position [4598, 0]
